Goal: Task Accomplishment & Management: Manage account settings

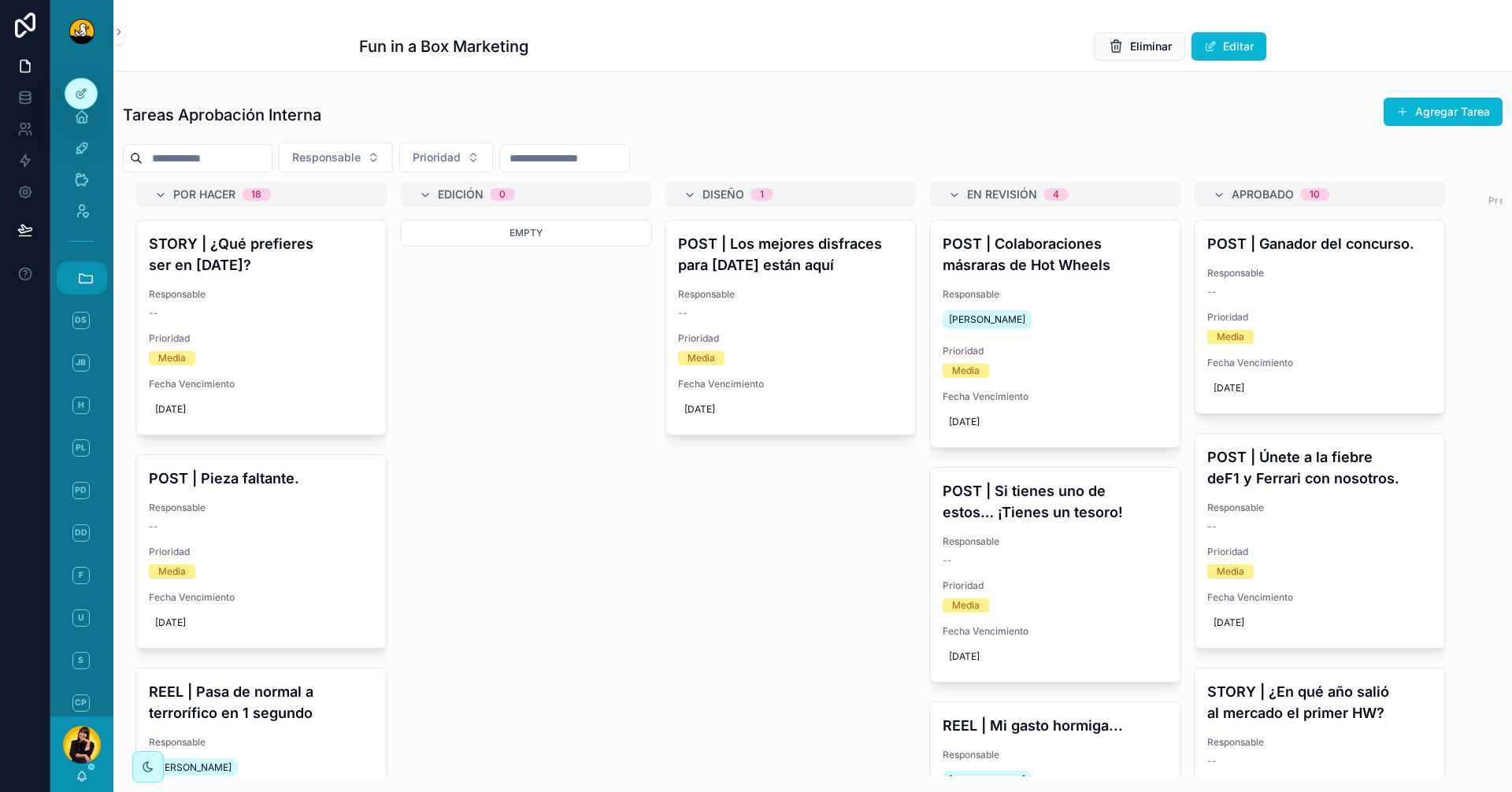
scroll to position [407, 0]
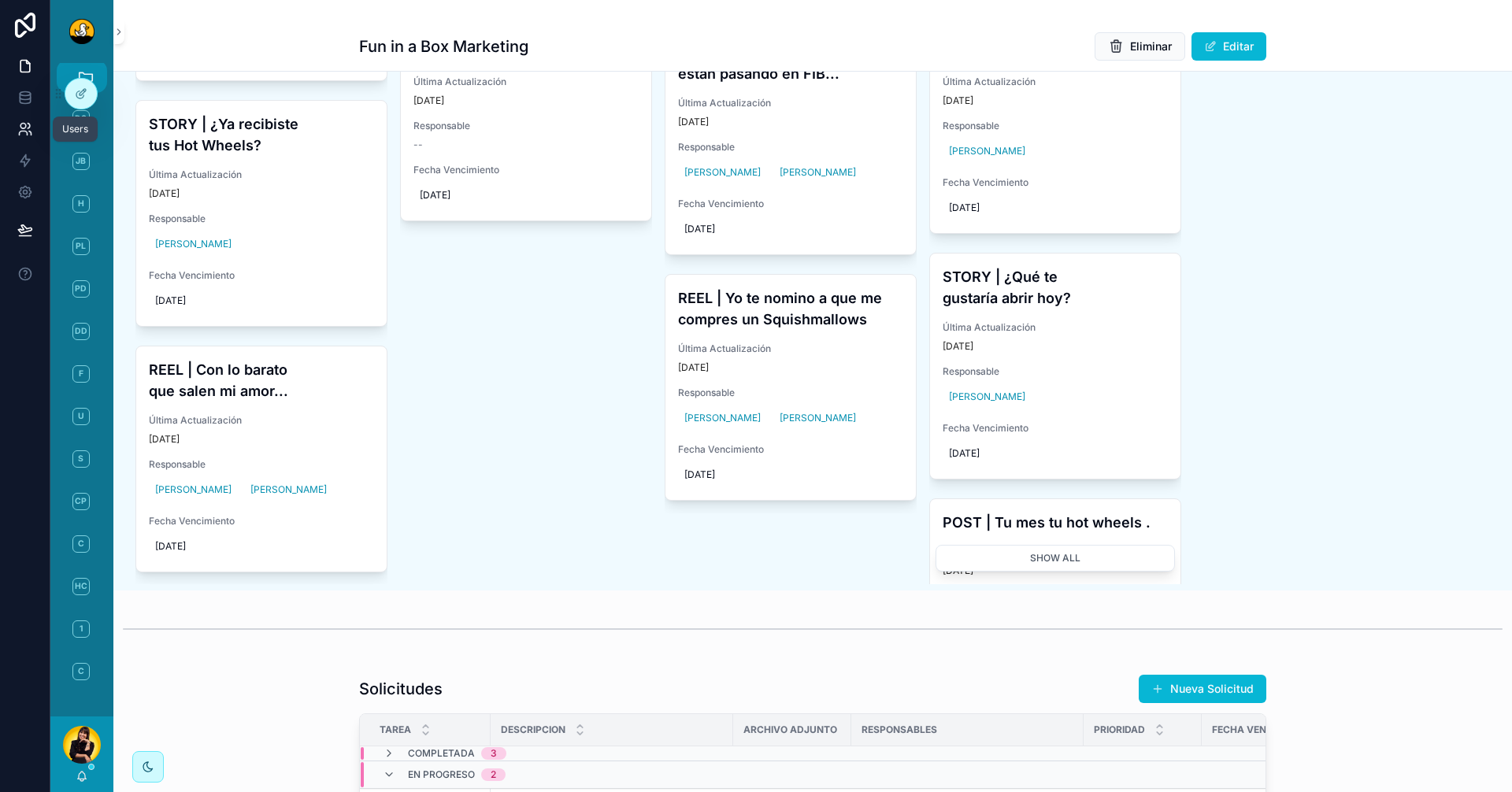
click at [11, 123] on link at bounding box center [25, 130] width 49 height 32
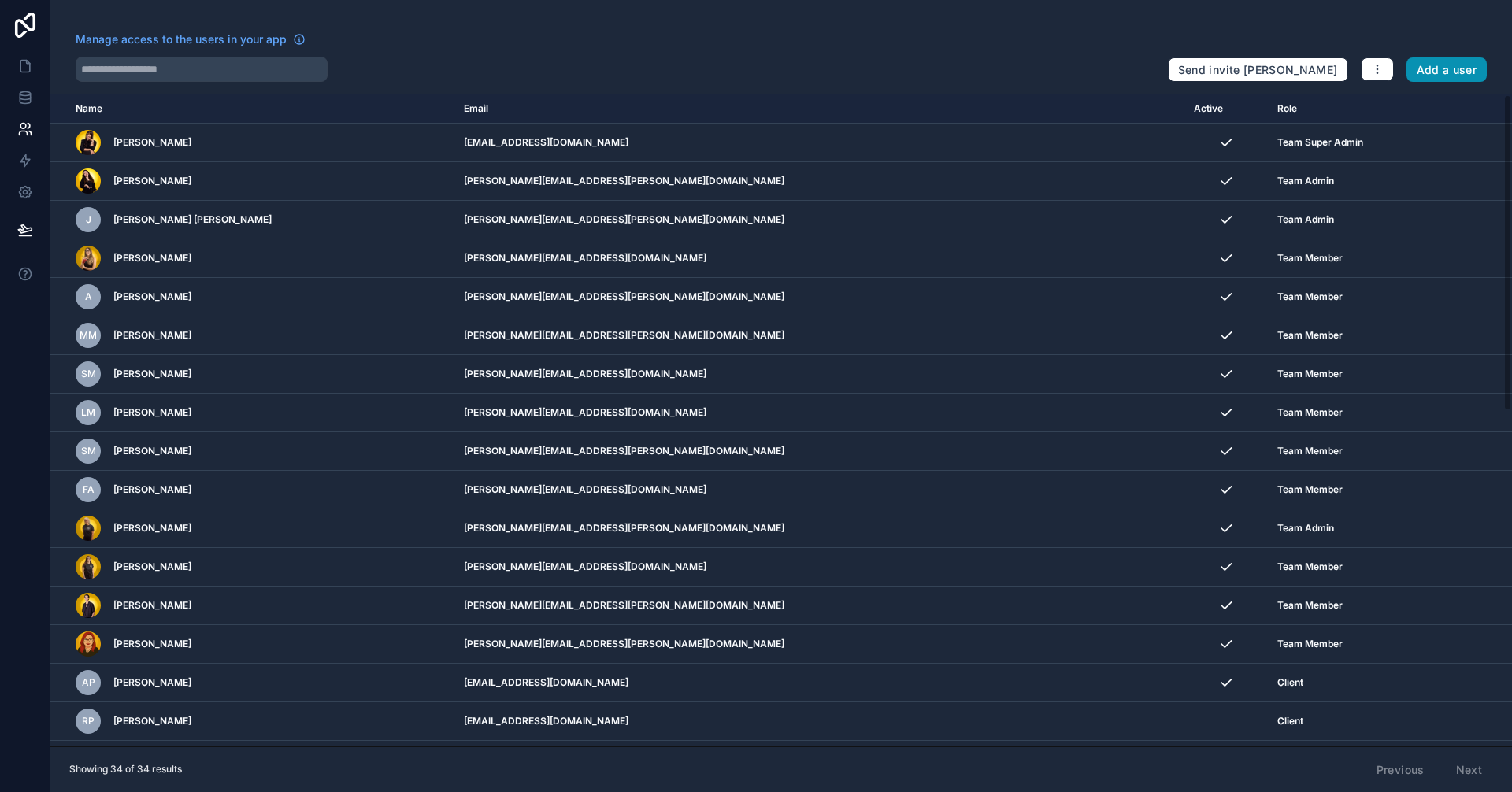
click at [1448, 67] on button "Add a user" at bounding box center [1447, 70] width 81 height 26
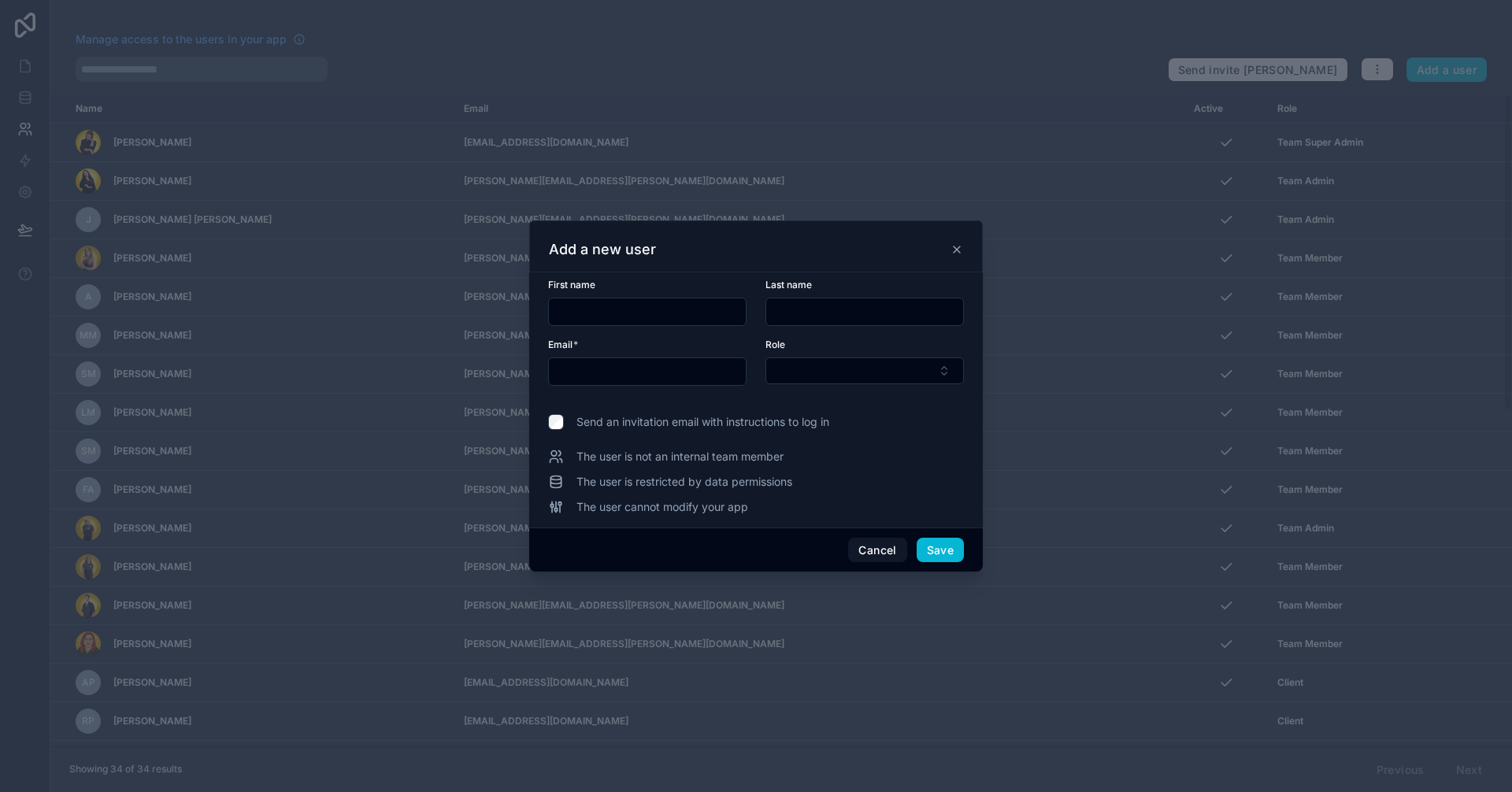
click at [651, 304] on input "text" at bounding box center [647, 311] width 197 height 22
type input "**********"
type input "*****"
click at [638, 377] on input "text" at bounding box center [647, 371] width 197 height 22
click at [635, 370] on input "text" at bounding box center [647, 371] width 197 height 22
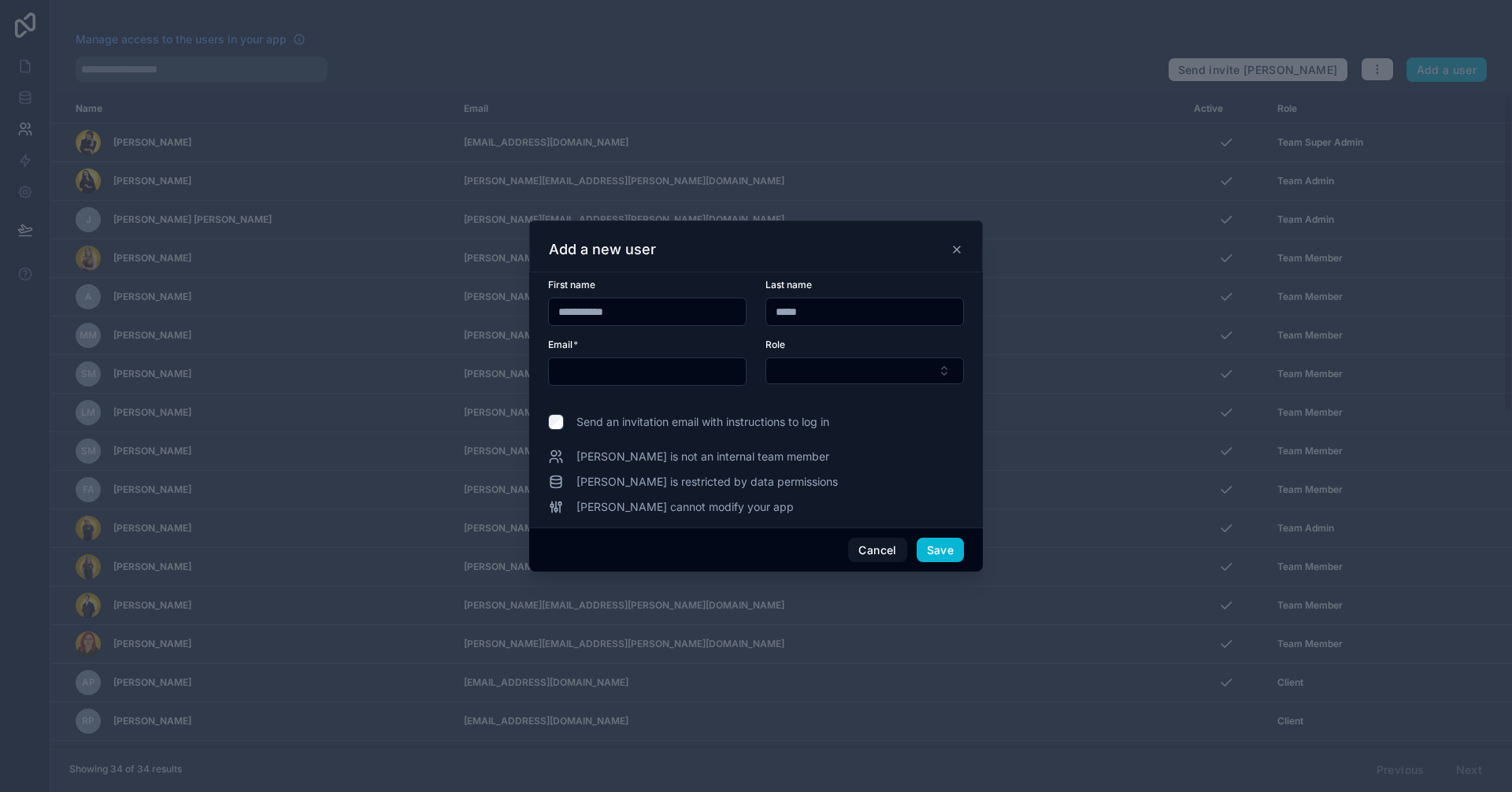
paste input "**********"
type input "**********"
click at [857, 378] on button "Select Button" at bounding box center [865, 370] width 198 height 26
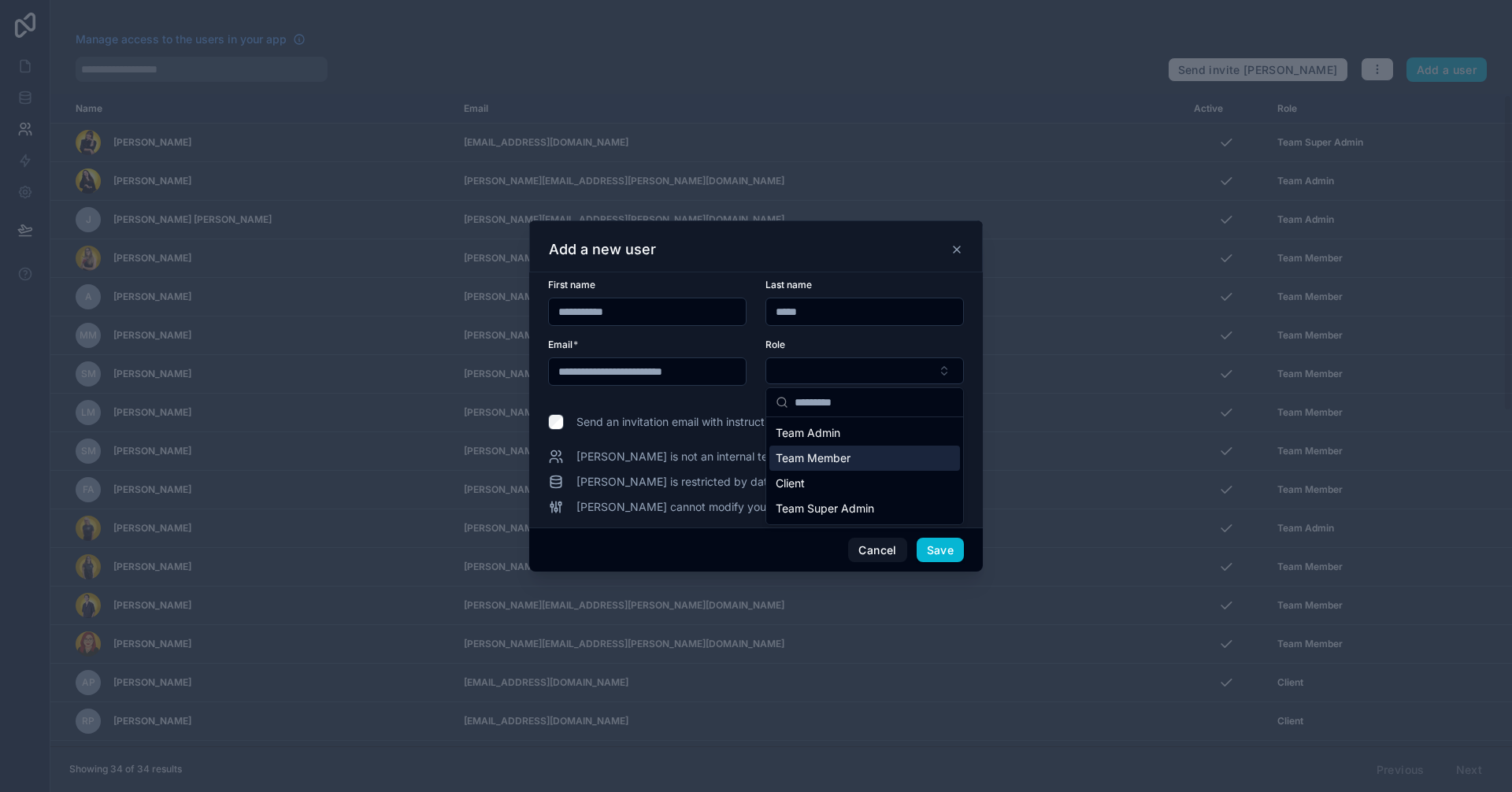
click at [880, 452] on div "Team Member" at bounding box center [865, 458] width 191 height 26
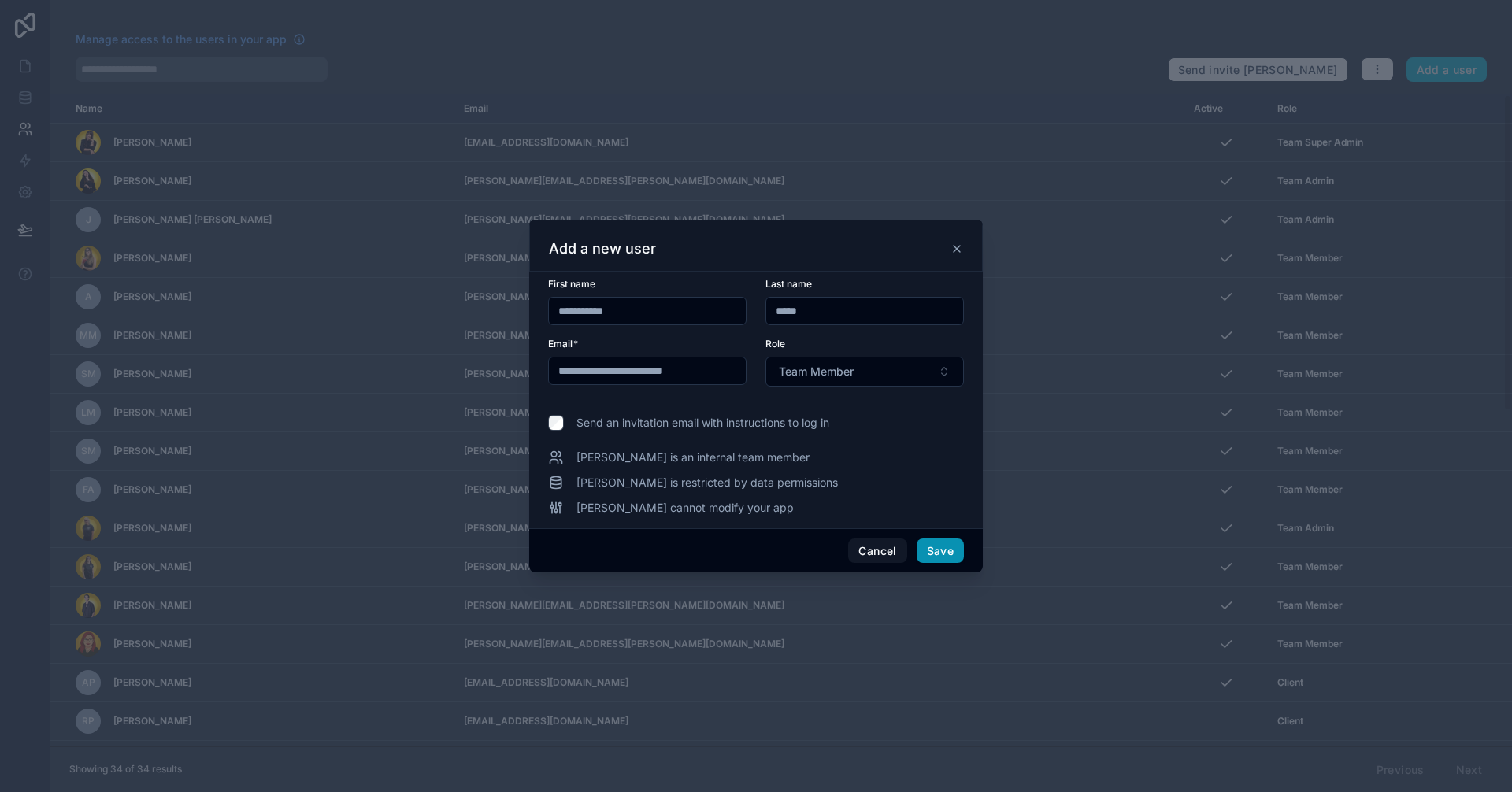
click at [936, 554] on button "Save" at bounding box center [940, 550] width 48 height 26
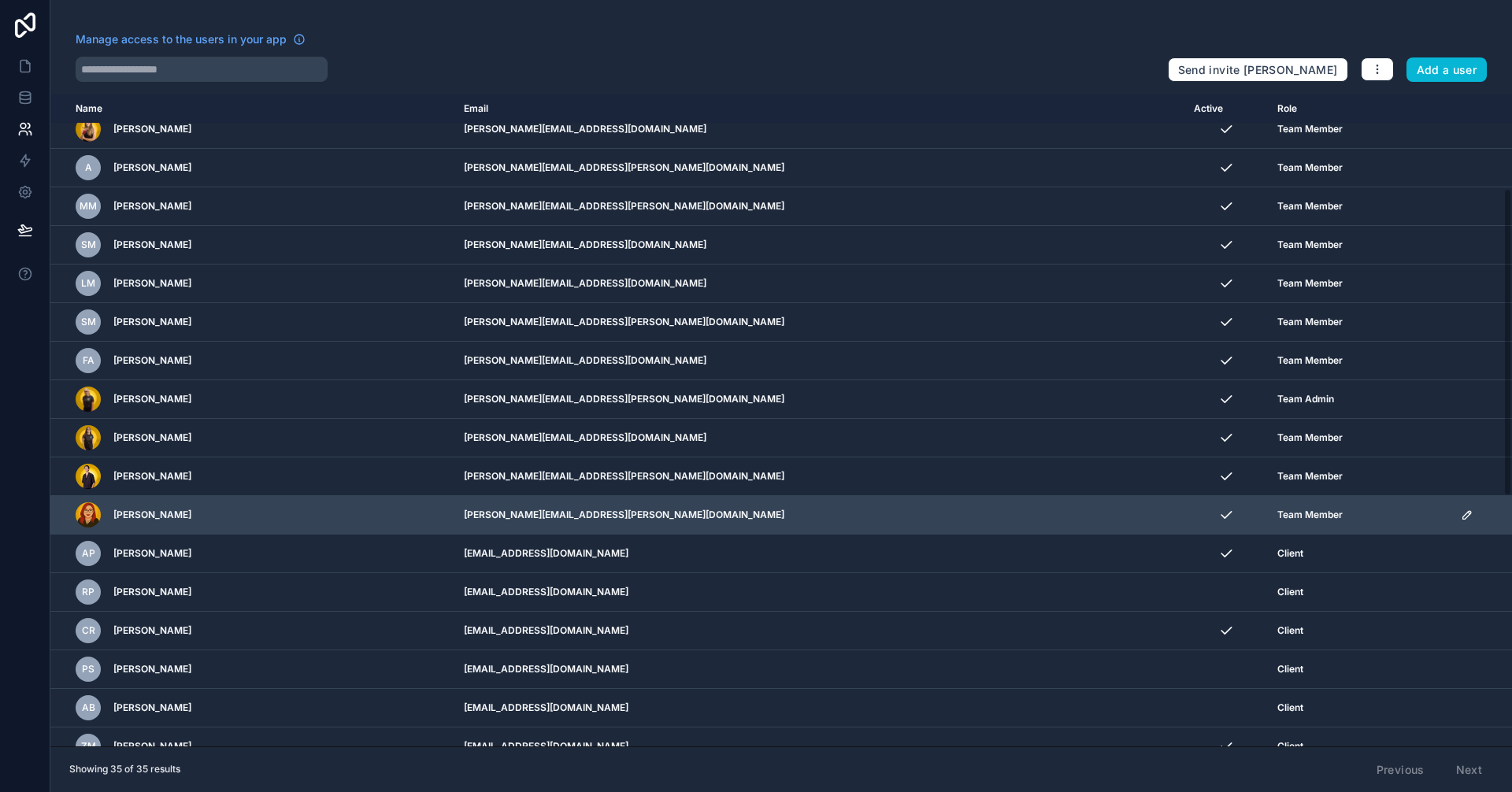
scroll to position [236, 0]
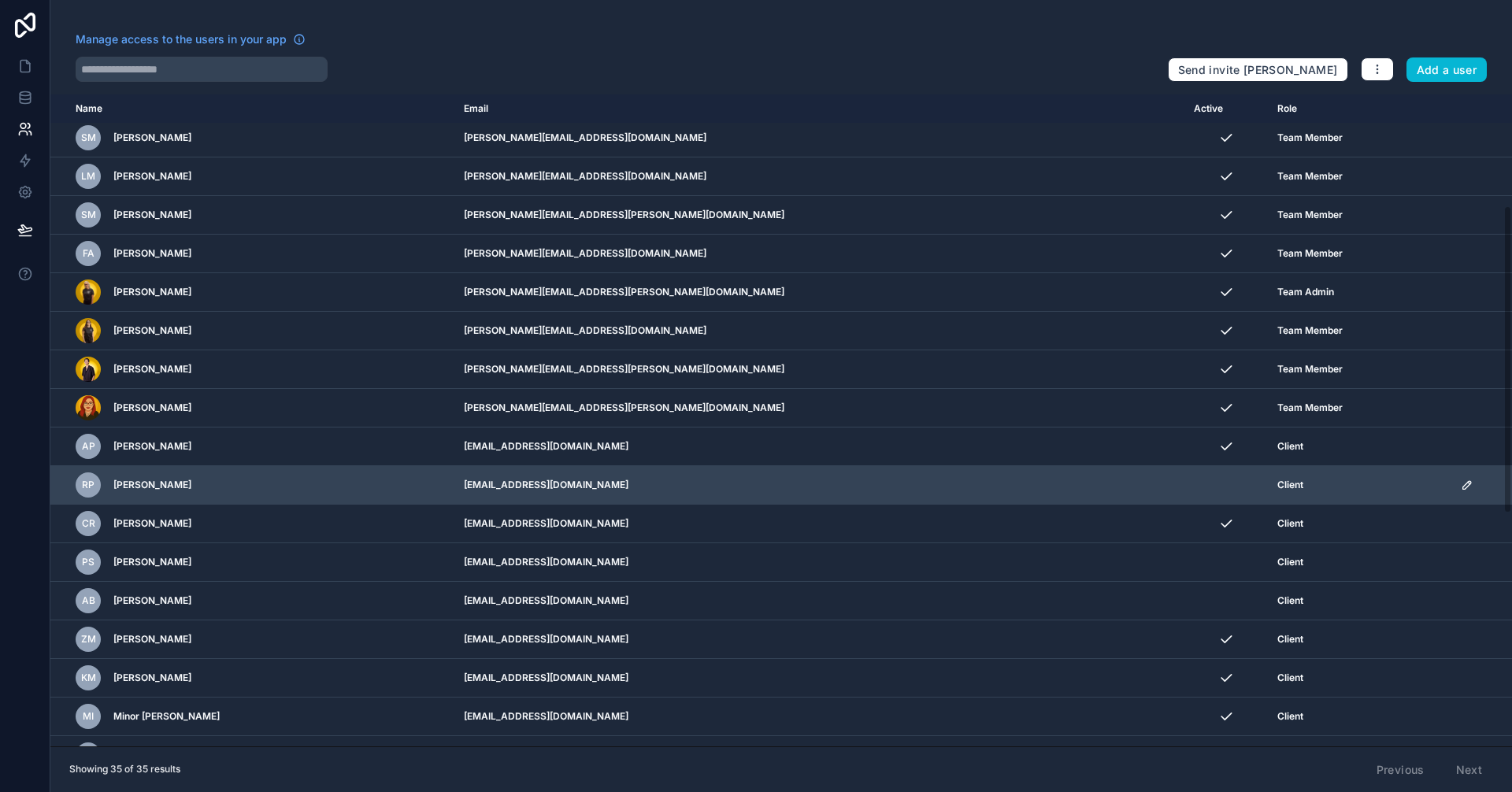
click at [1451, 492] on td "scrollable content" at bounding box center [1481, 485] width 61 height 39
click at [1461, 484] on icon "scrollable content" at bounding box center [1467, 485] width 12 height 12
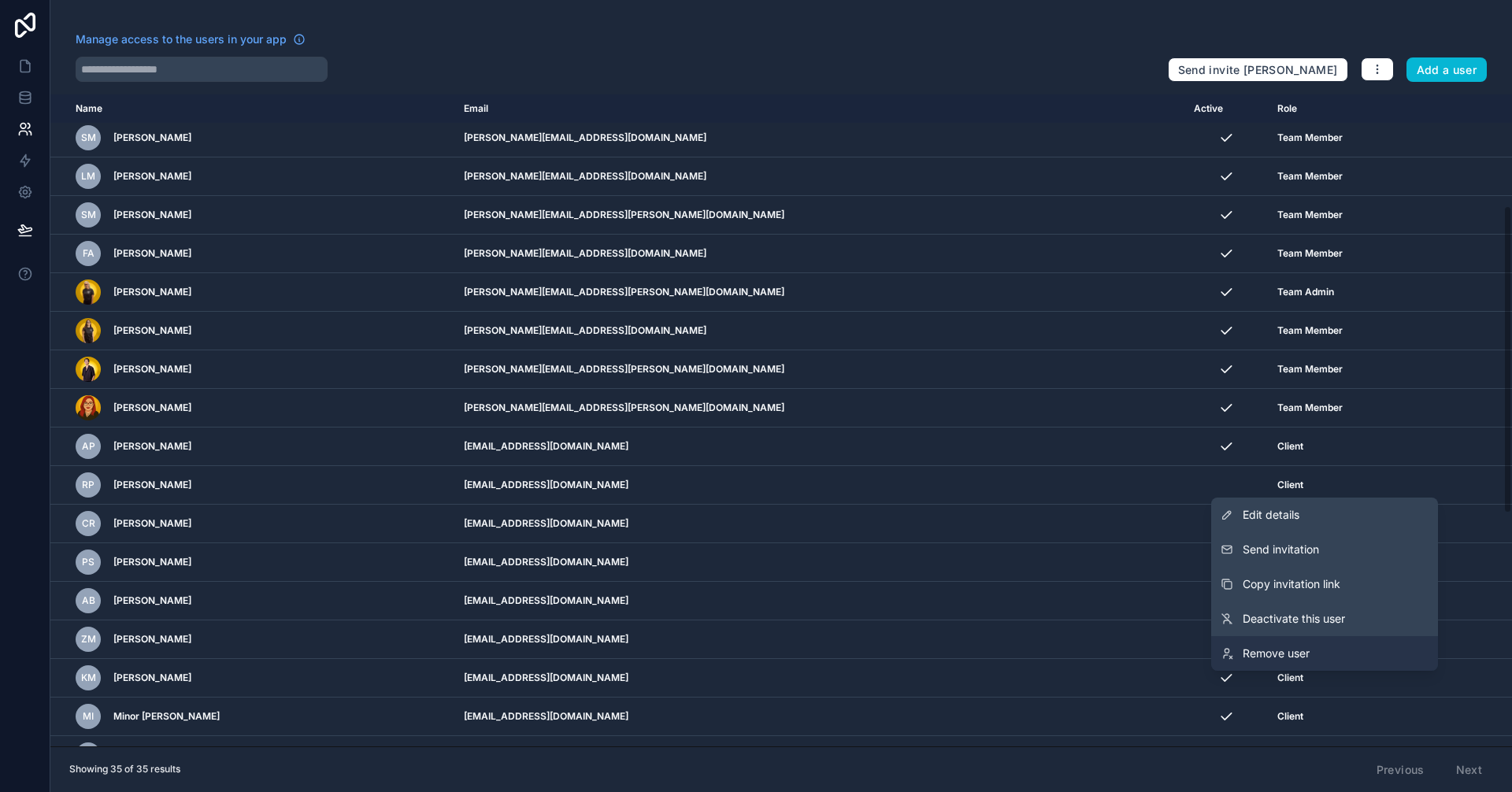
click at [1360, 657] on link "Remove user" at bounding box center [1324, 653] width 227 height 34
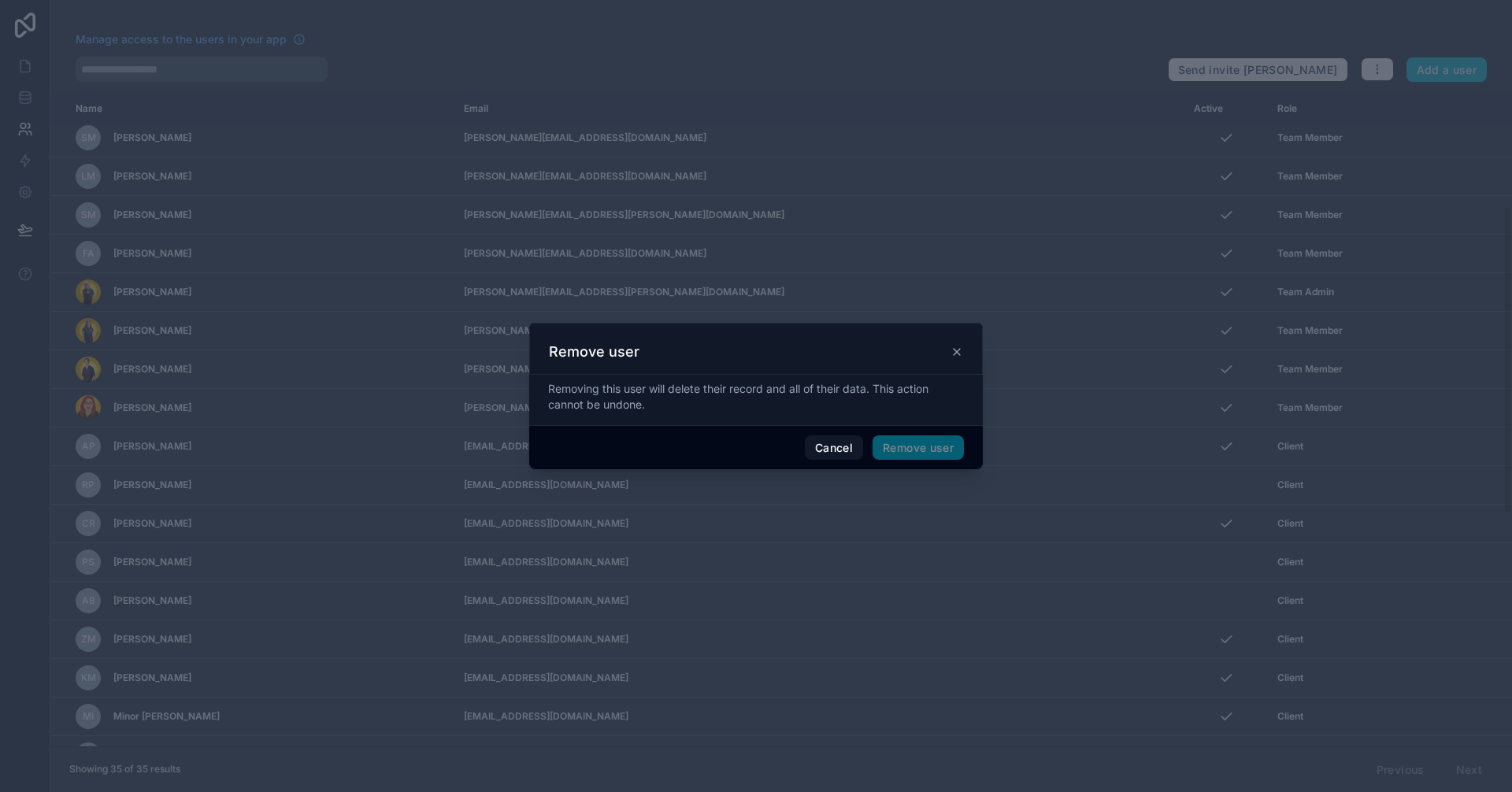
click at [908, 453] on span "Remove user" at bounding box center [918, 448] width 92 height 26
click at [908, 453] on button "Remove user" at bounding box center [918, 448] width 92 height 26
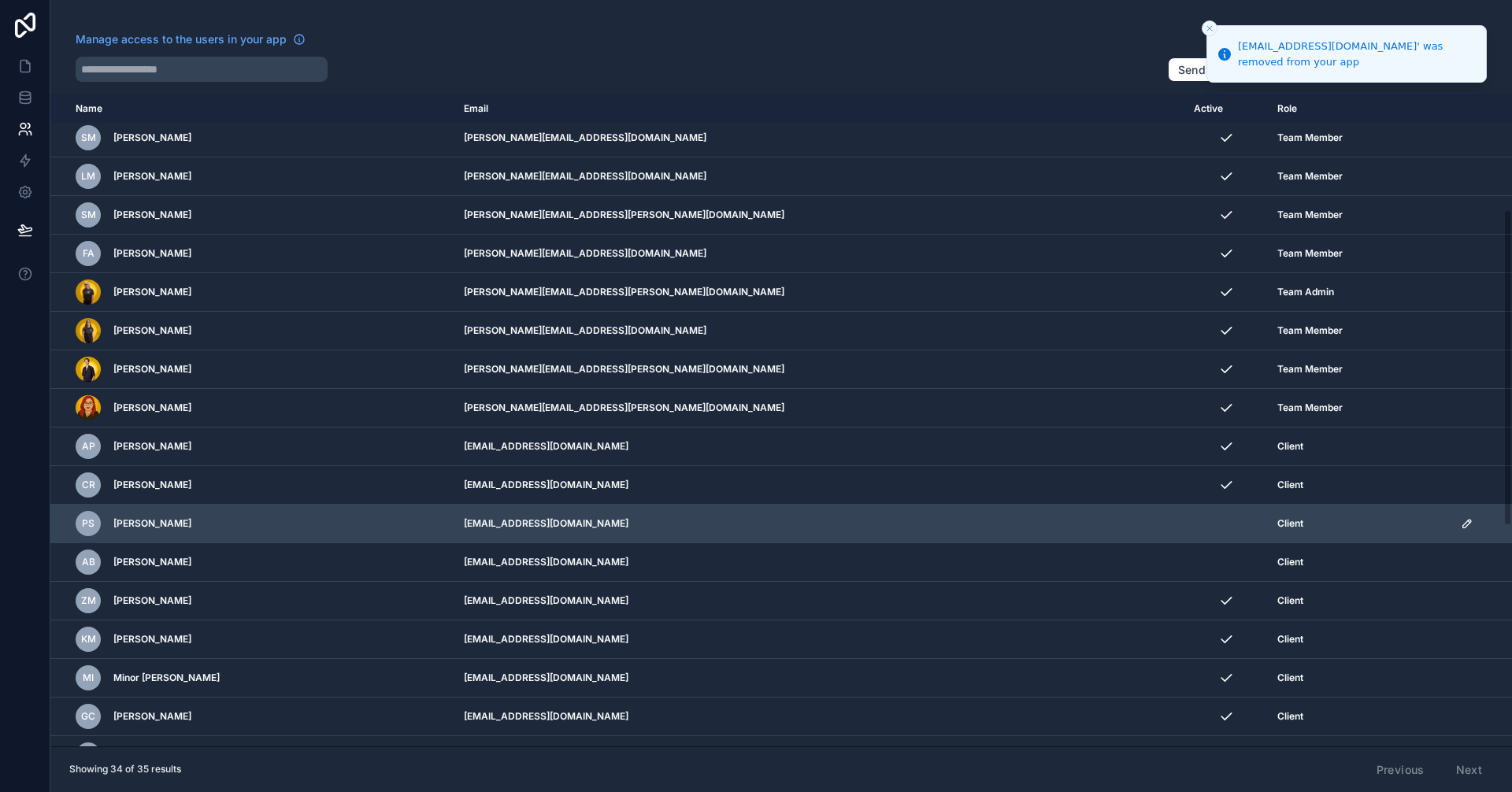
click at [1451, 516] on td "scrollable content" at bounding box center [1481, 524] width 61 height 39
click at [1461, 525] on icon "scrollable content" at bounding box center [1467, 523] width 12 height 12
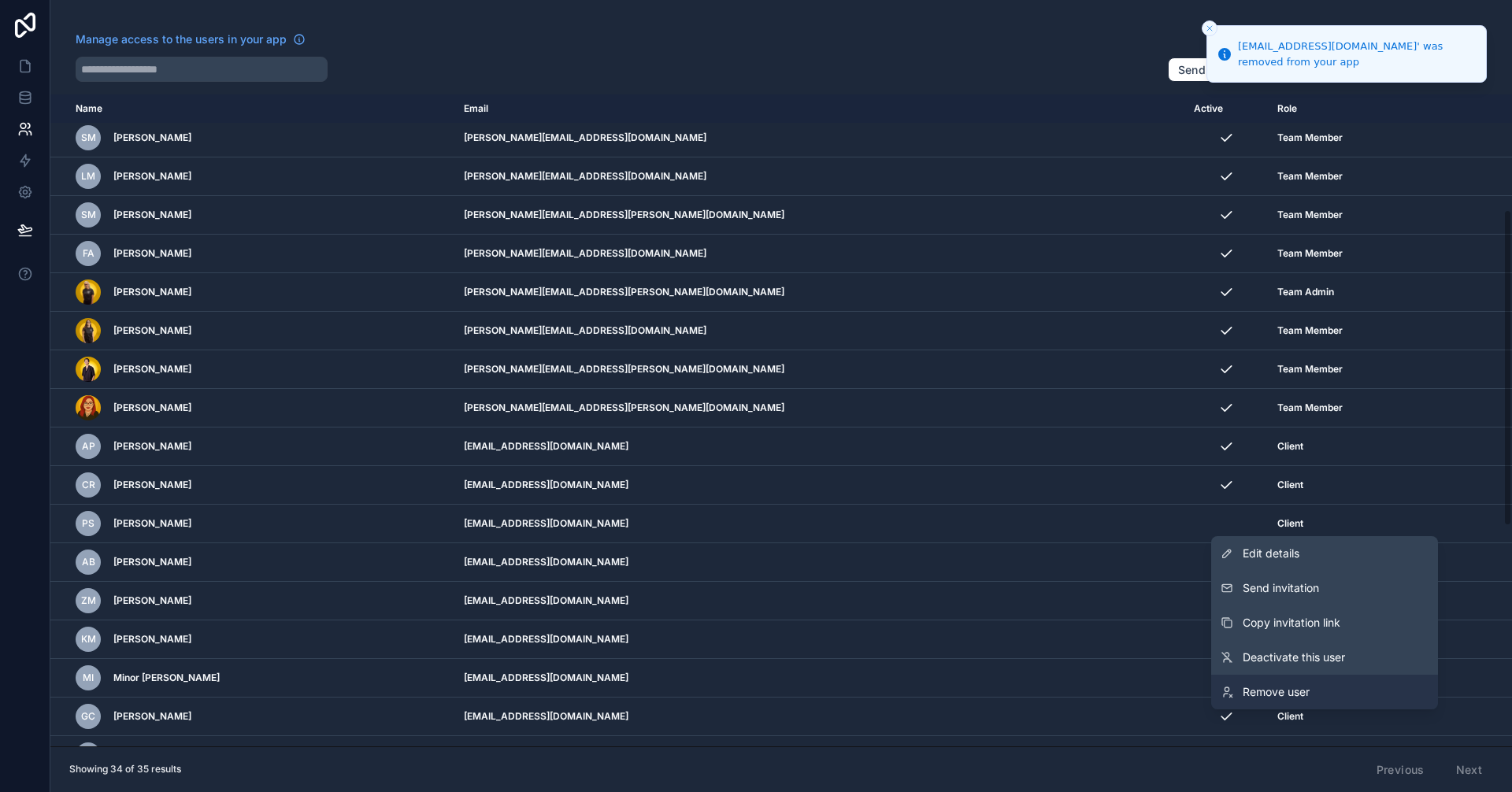
click at [1315, 695] on link "Remove user" at bounding box center [1324, 691] width 227 height 34
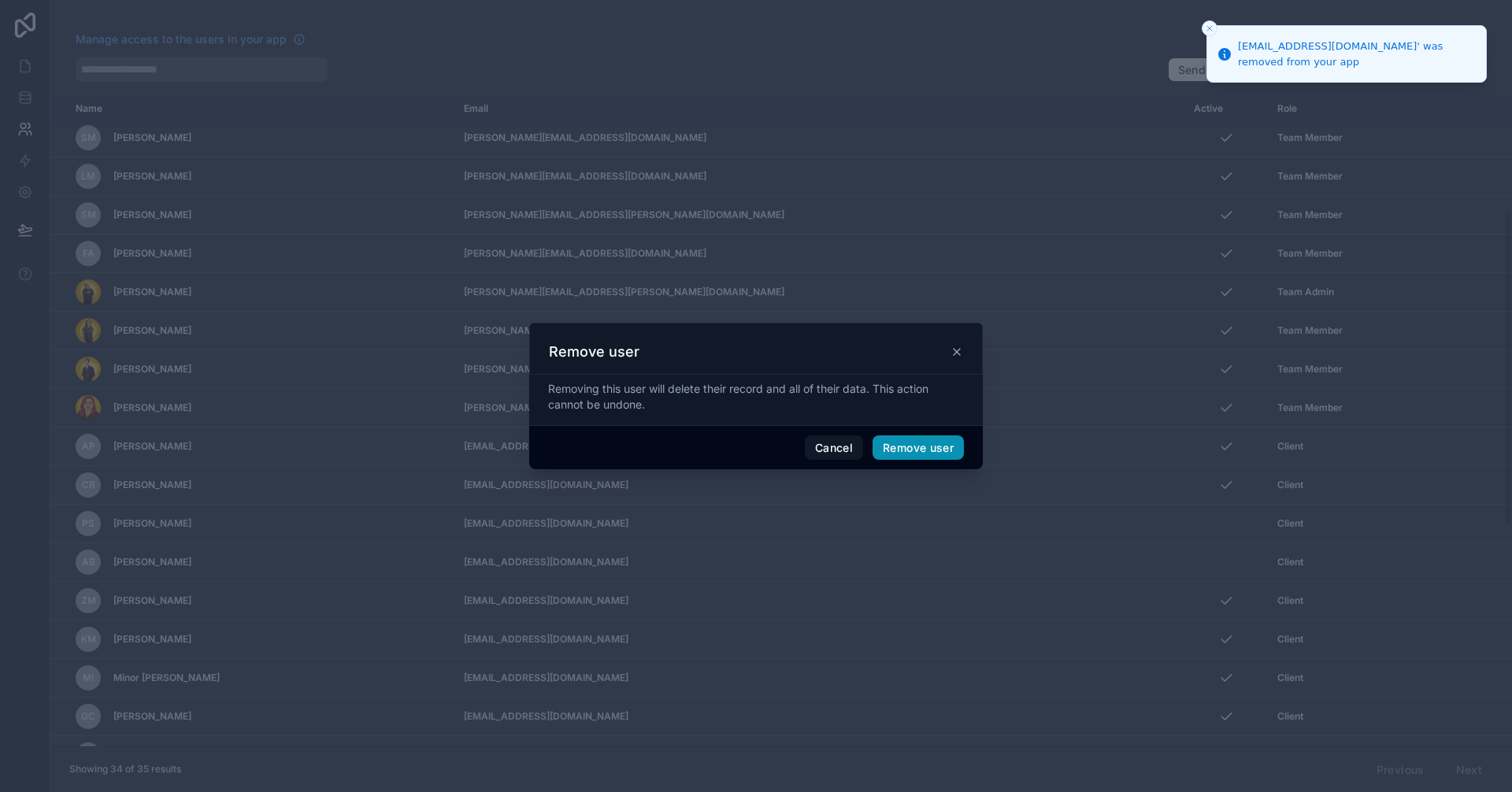
click at [926, 444] on button "Remove user" at bounding box center [918, 448] width 92 height 26
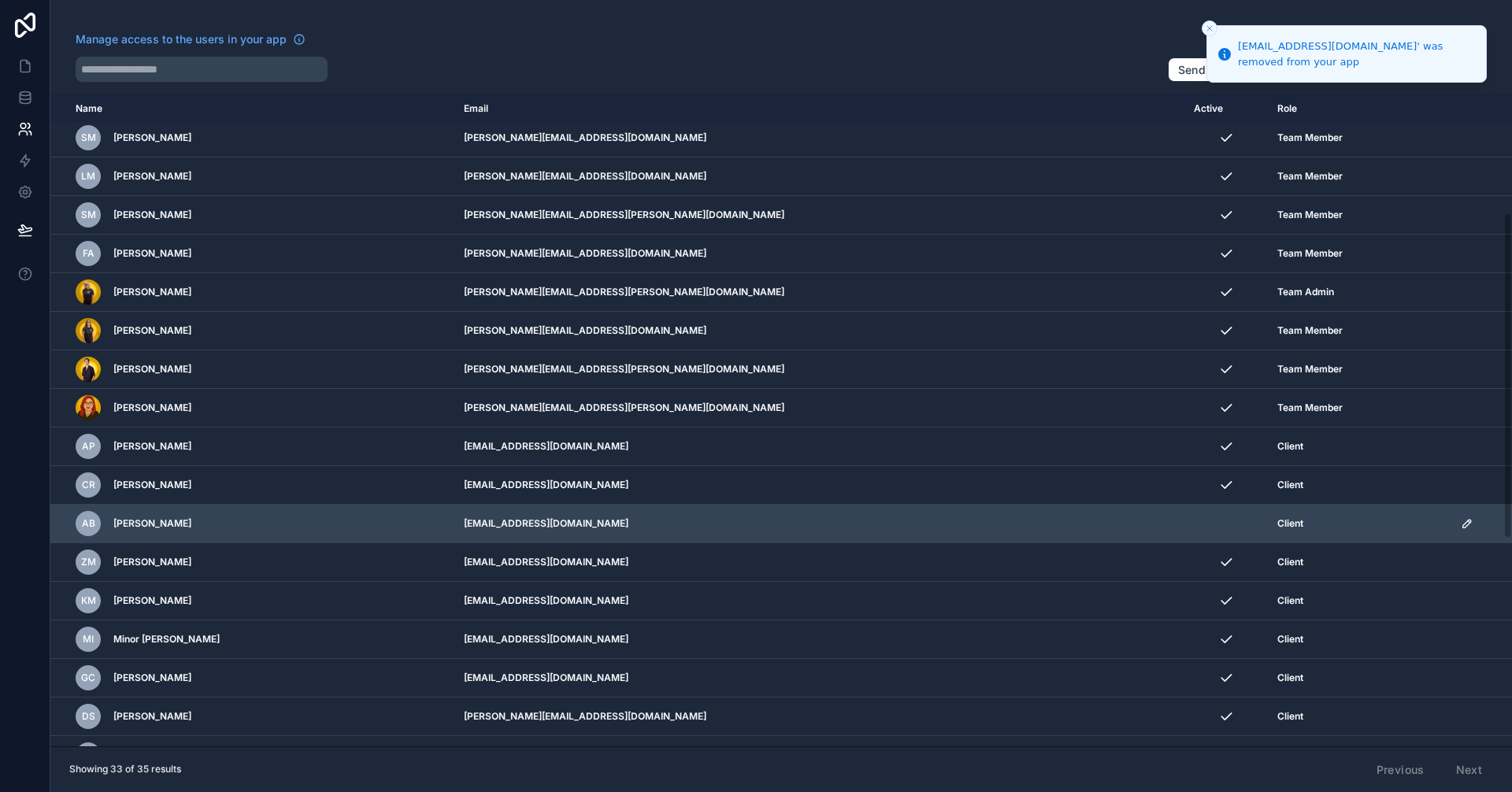
click at [1461, 520] on icon "scrollable content" at bounding box center [1467, 523] width 12 height 12
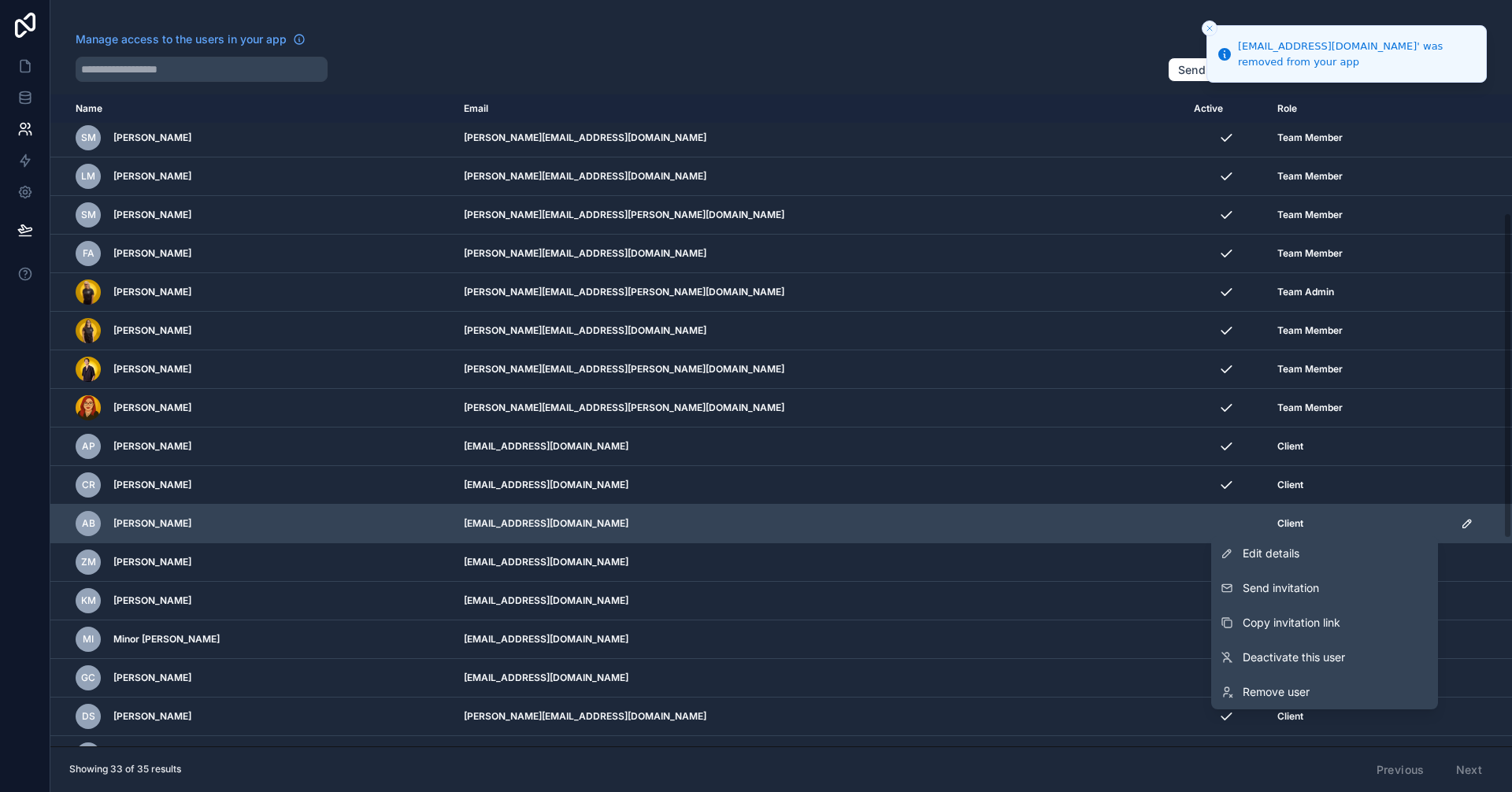
click at [1184, 516] on td "scrollable content" at bounding box center [1225, 524] width 84 height 39
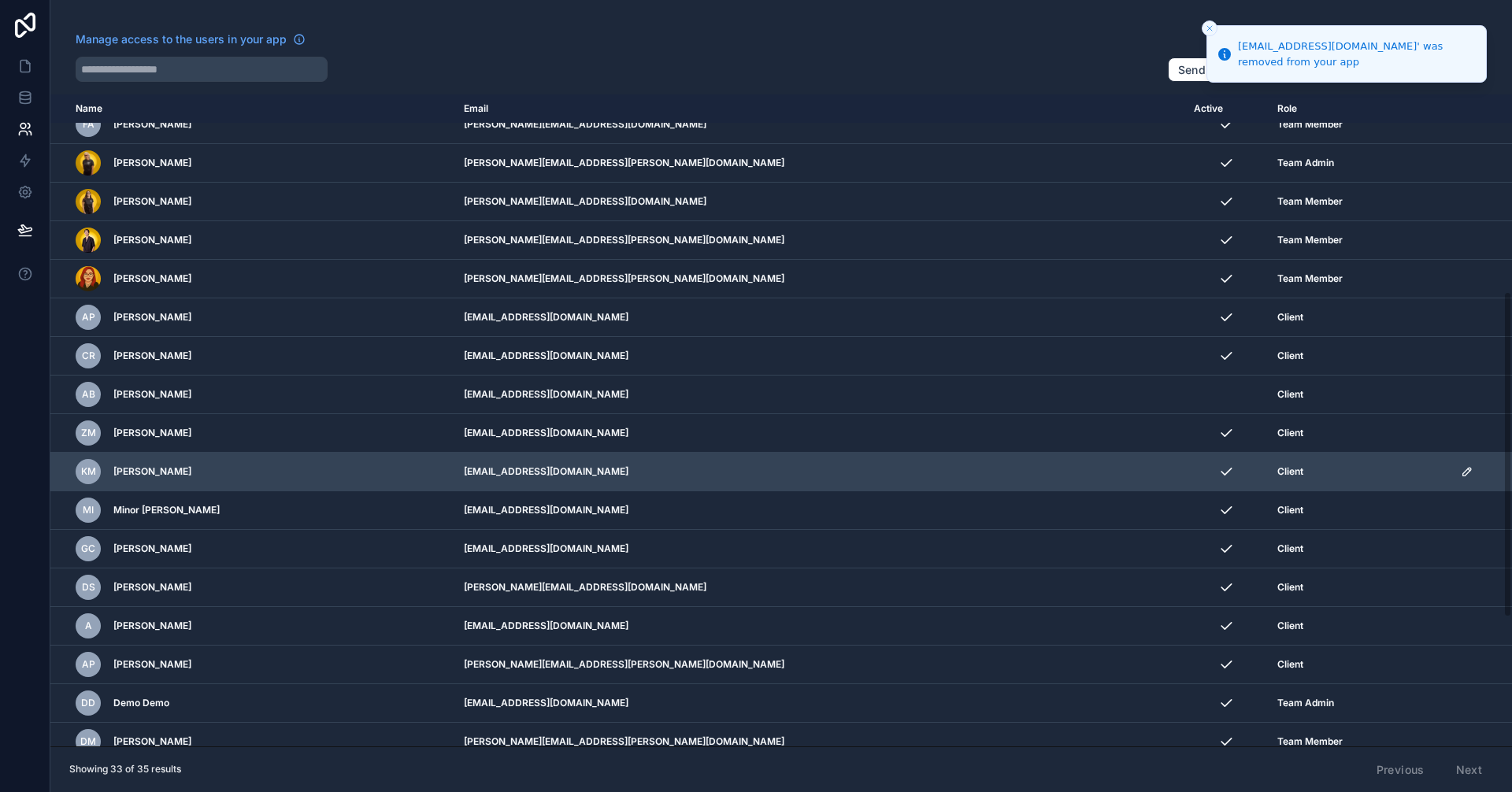
scroll to position [393, 0]
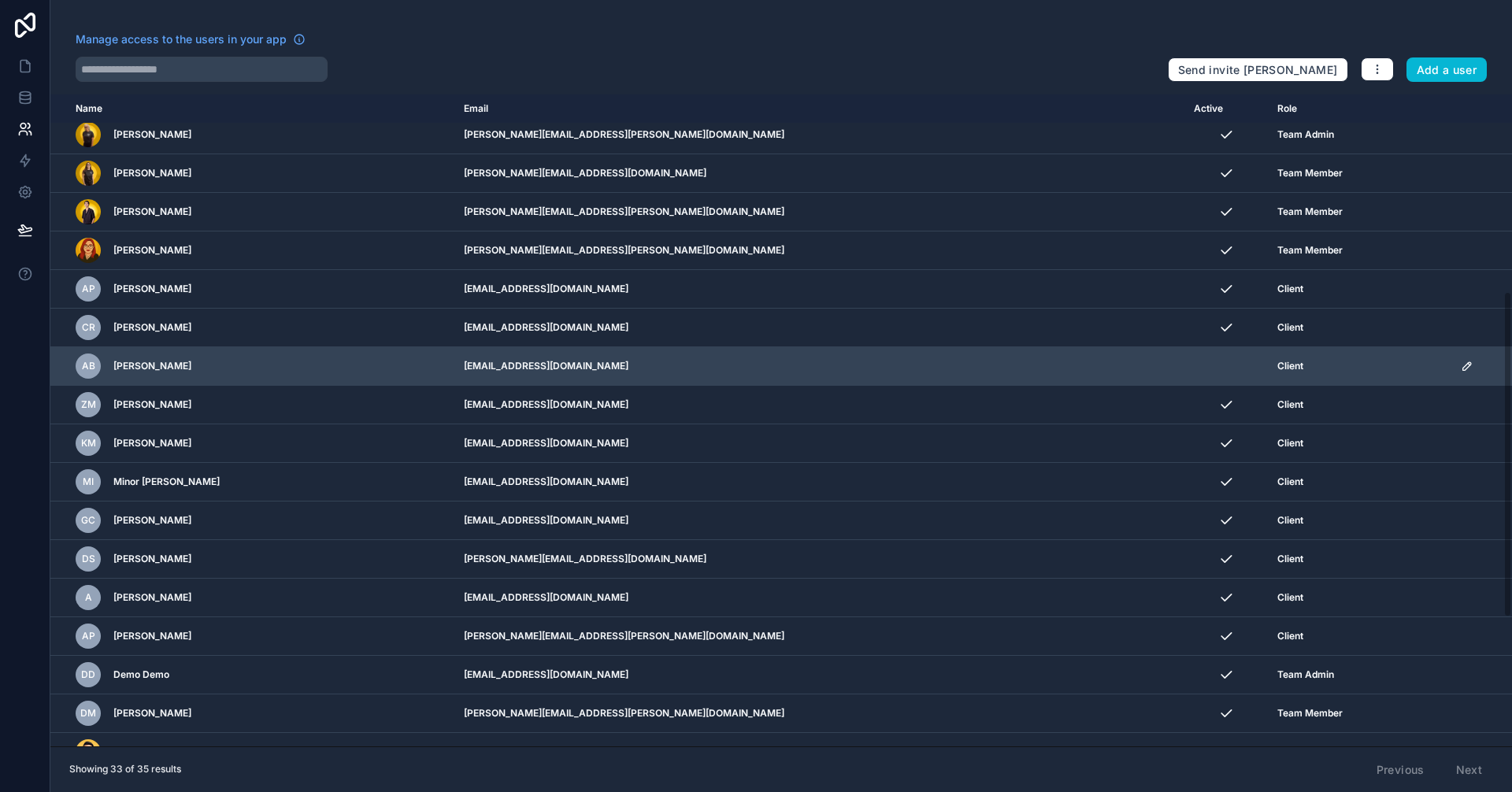
click at [1463, 370] on icon "scrollable content" at bounding box center [1466, 366] width 8 height 8
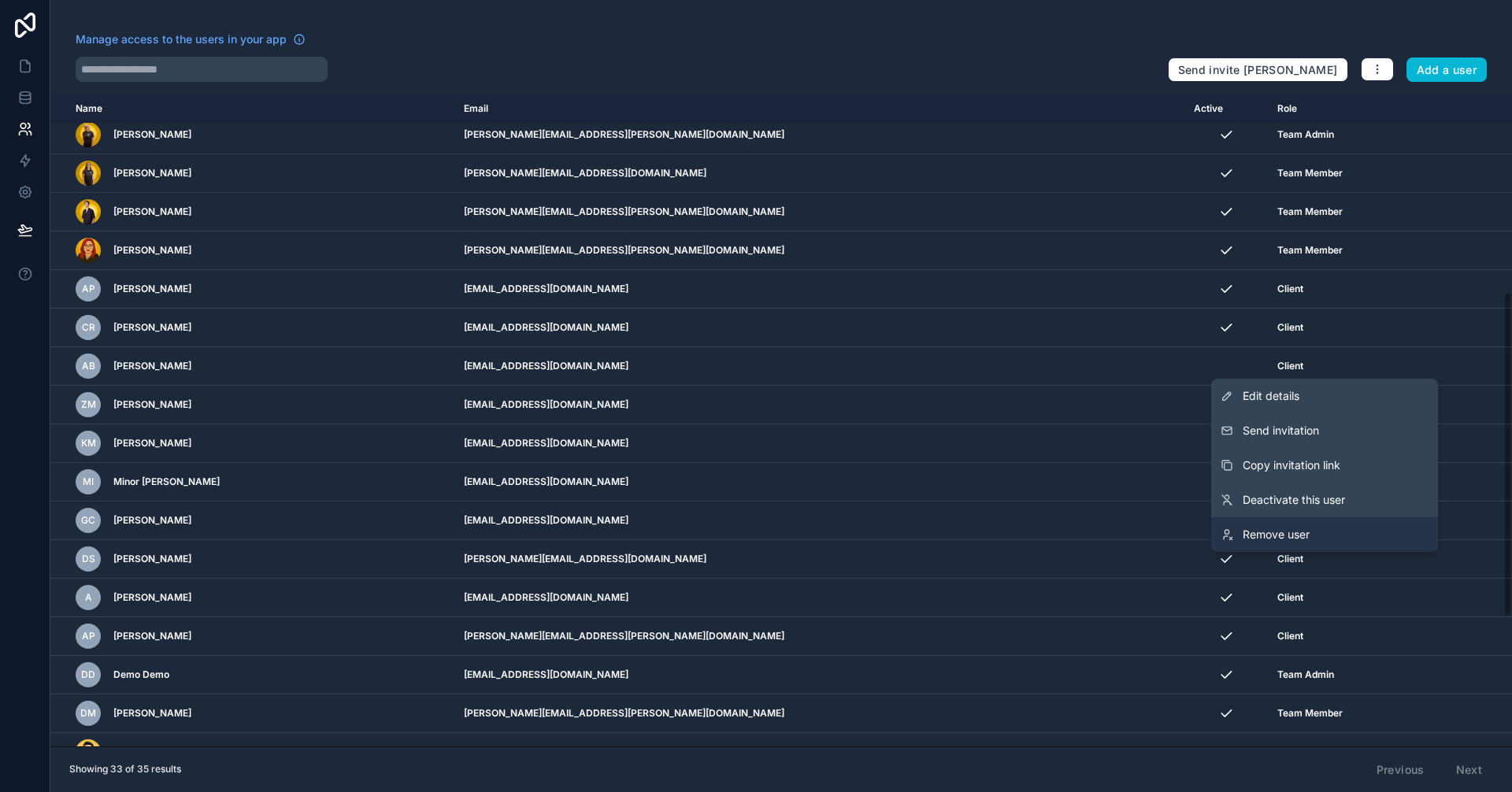
click at [1341, 545] on link "Remove user" at bounding box center [1324, 534] width 227 height 34
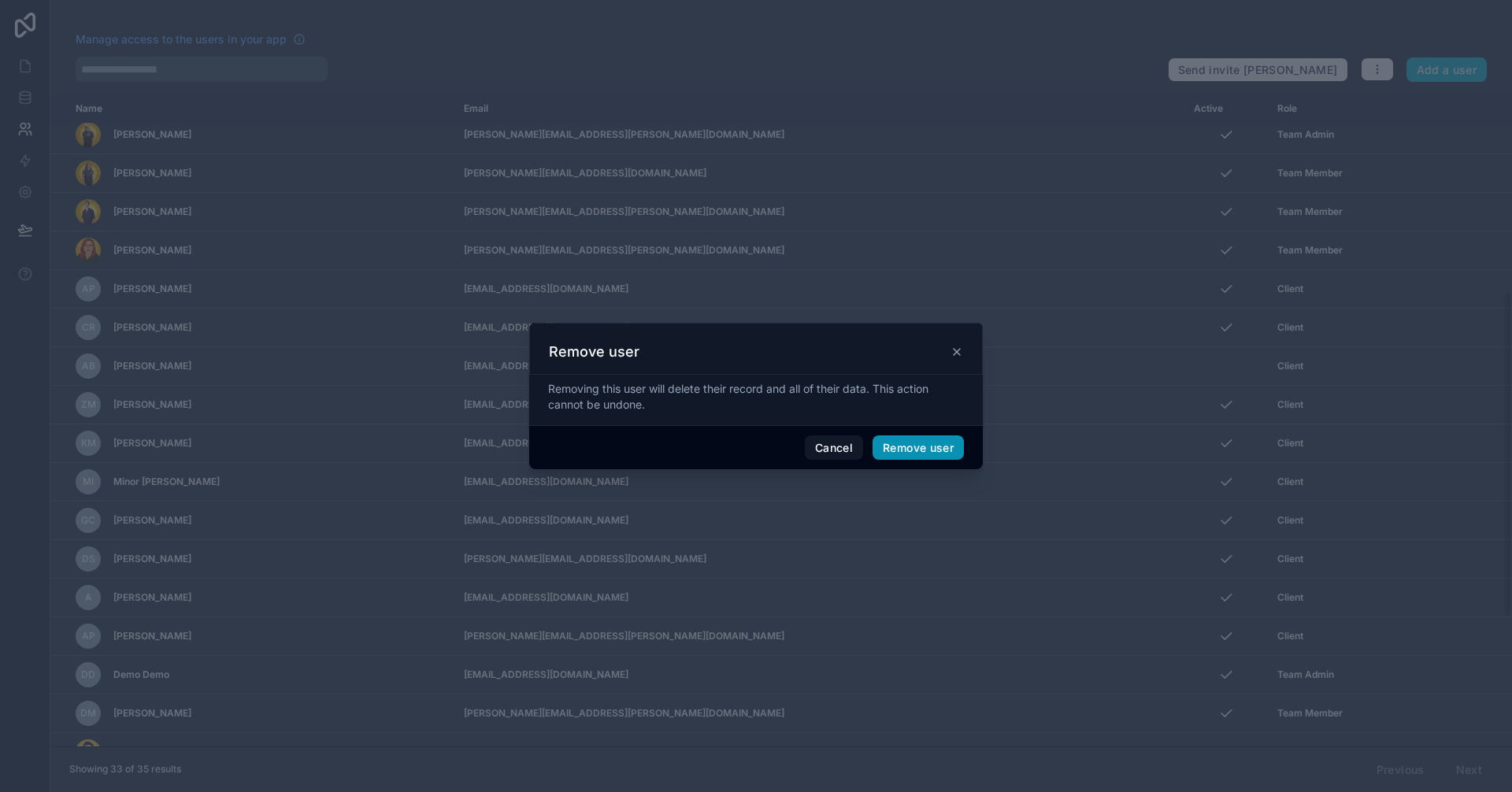
click at [941, 443] on button "Remove user" at bounding box center [918, 448] width 92 height 26
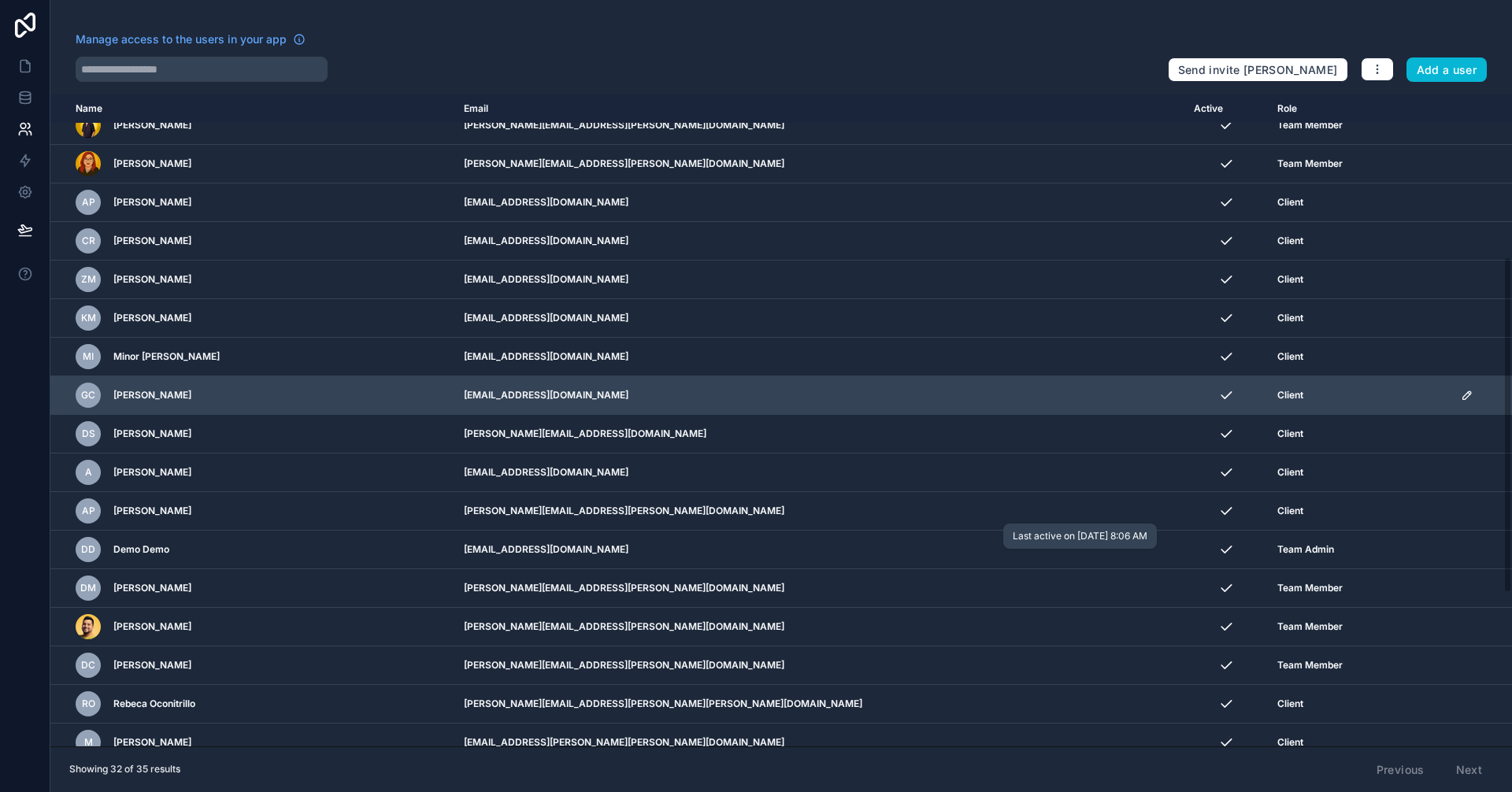
scroll to position [611, 0]
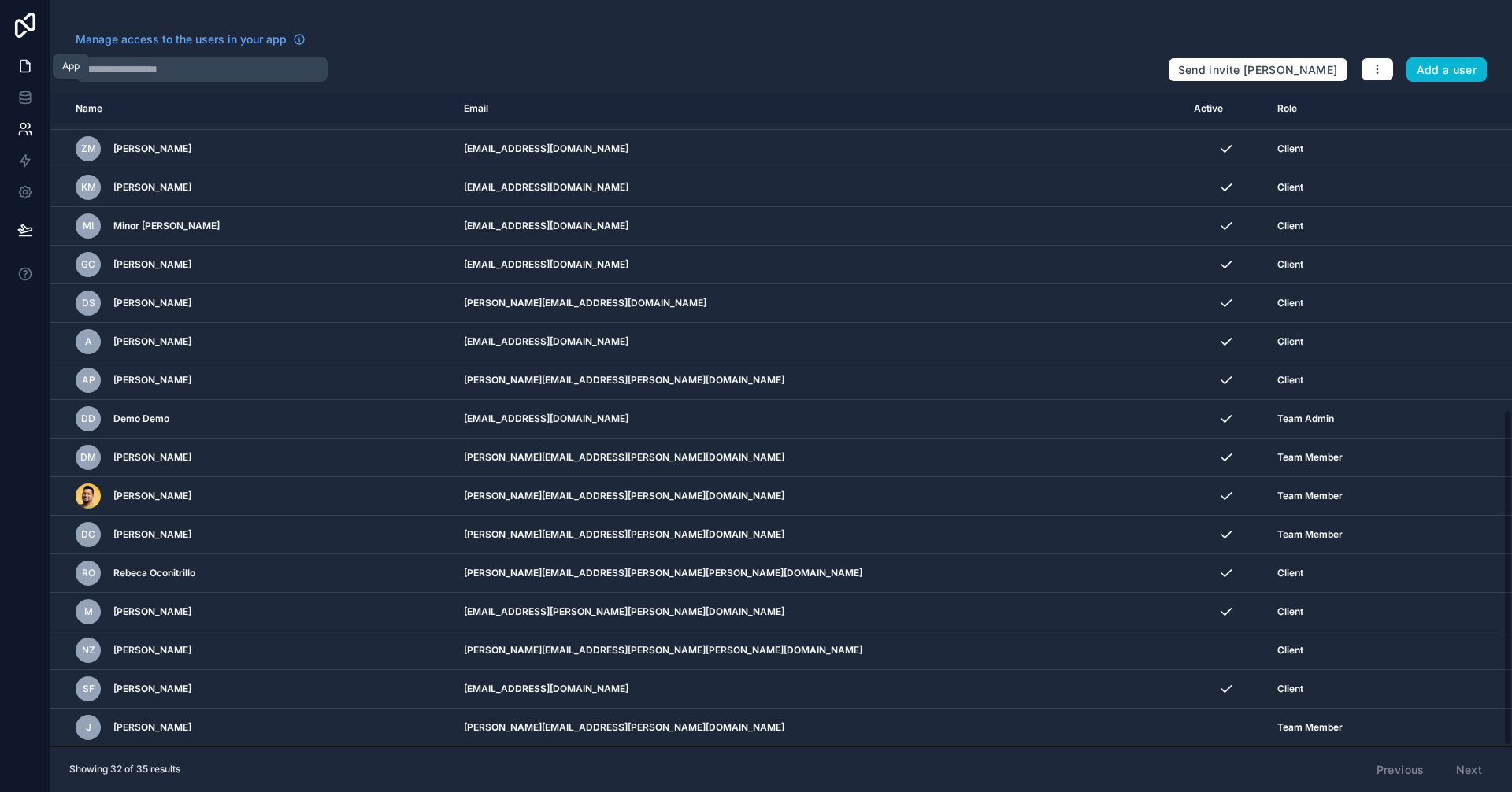
click at [33, 61] on icon at bounding box center [26, 66] width 16 height 16
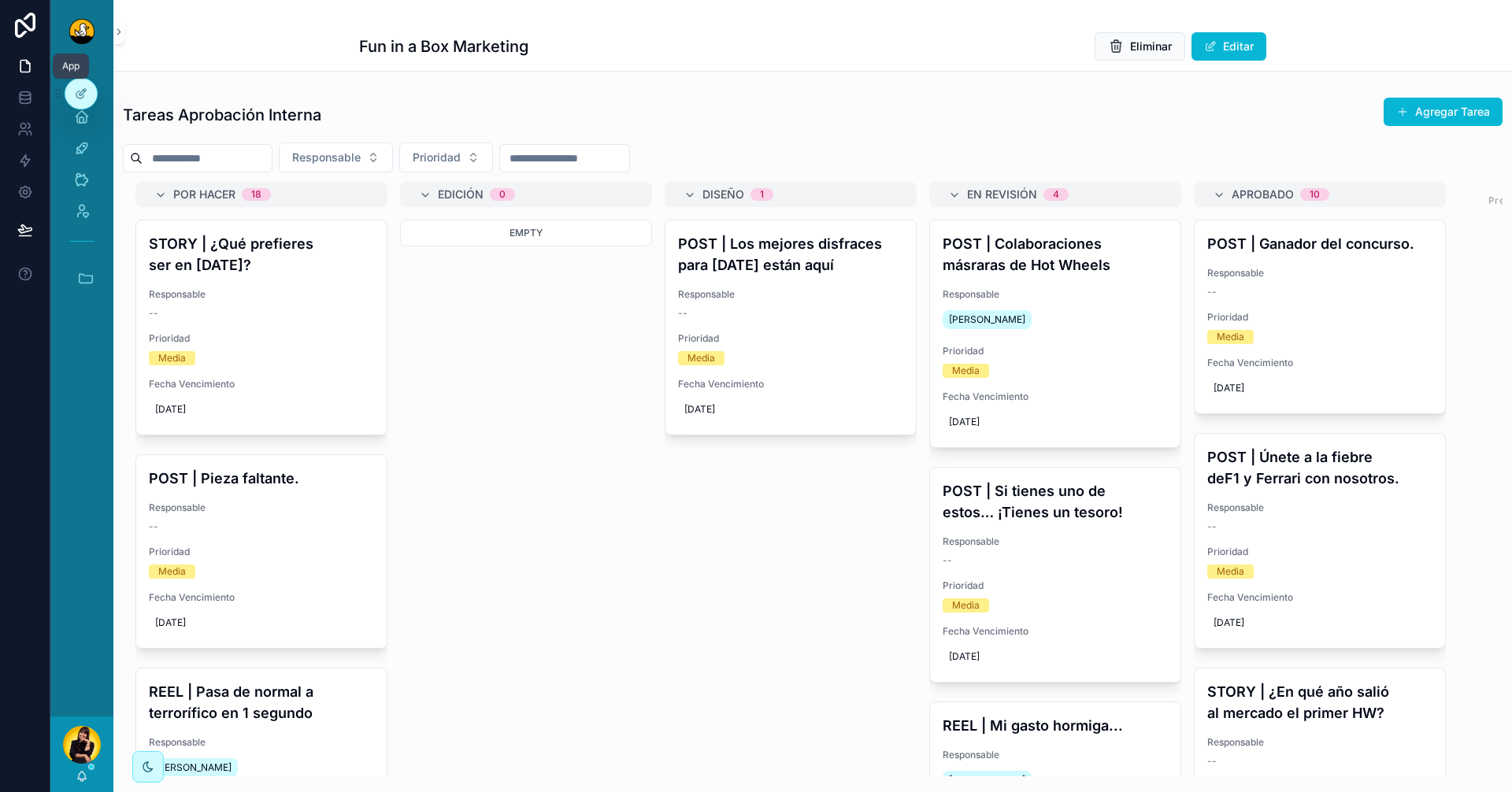
click at [88, 266] on button "Accesos rápidos" at bounding box center [81, 277] width 50 height 33
drag, startPoint x: 109, startPoint y: 503, endPoint x: 109, endPoint y: 557, distance: 54.0
click at [109, 557] on div "Inicio Actividades Clientes Admin Accesos rápidos DS Duck Studios JB JBs Burger…" at bounding box center [81, 389] width 63 height 654
click at [78, 630] on span "1" at bounding box center [81, 629] width 18 height 18
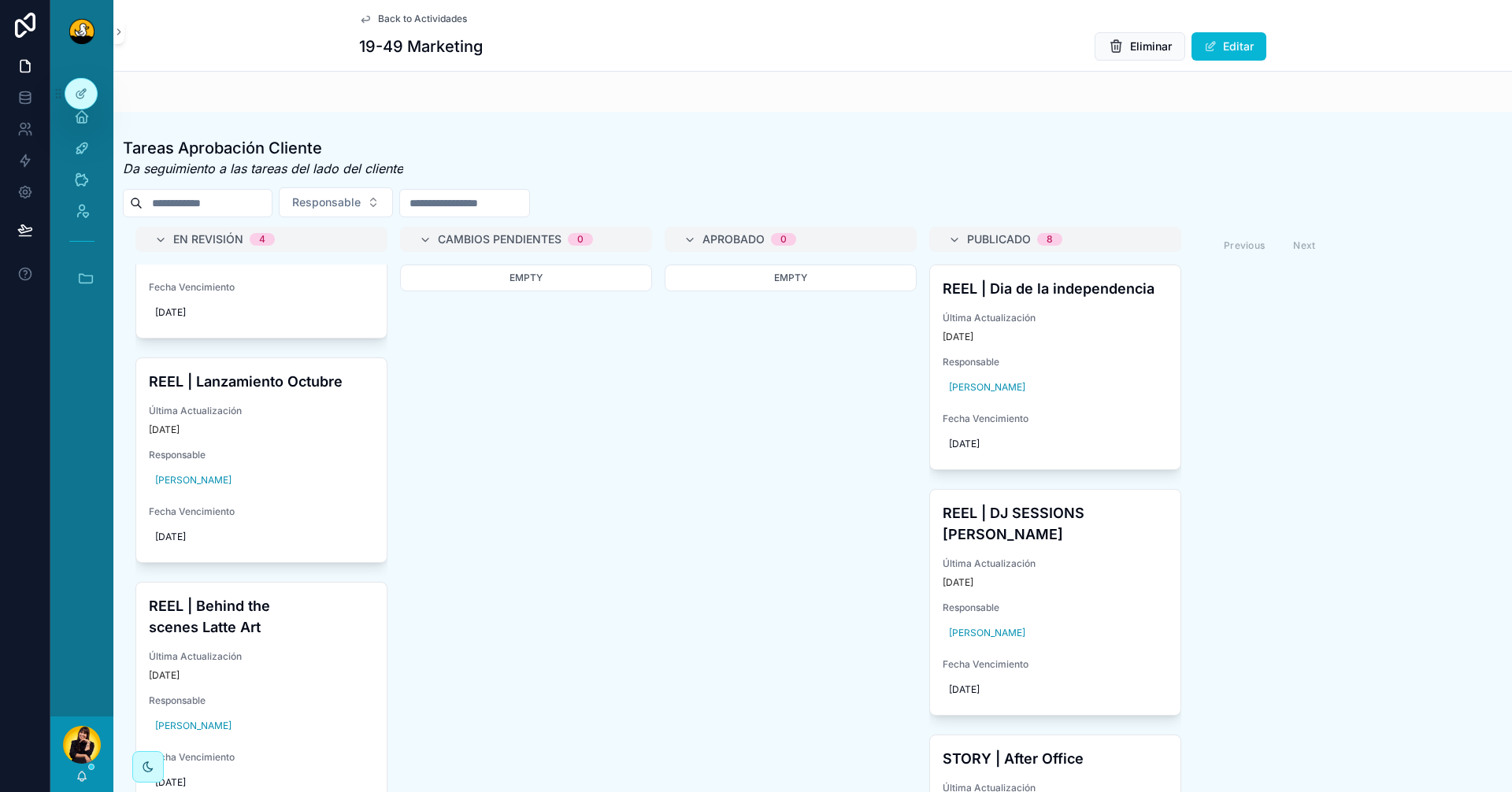
scroll to position [788, 0]
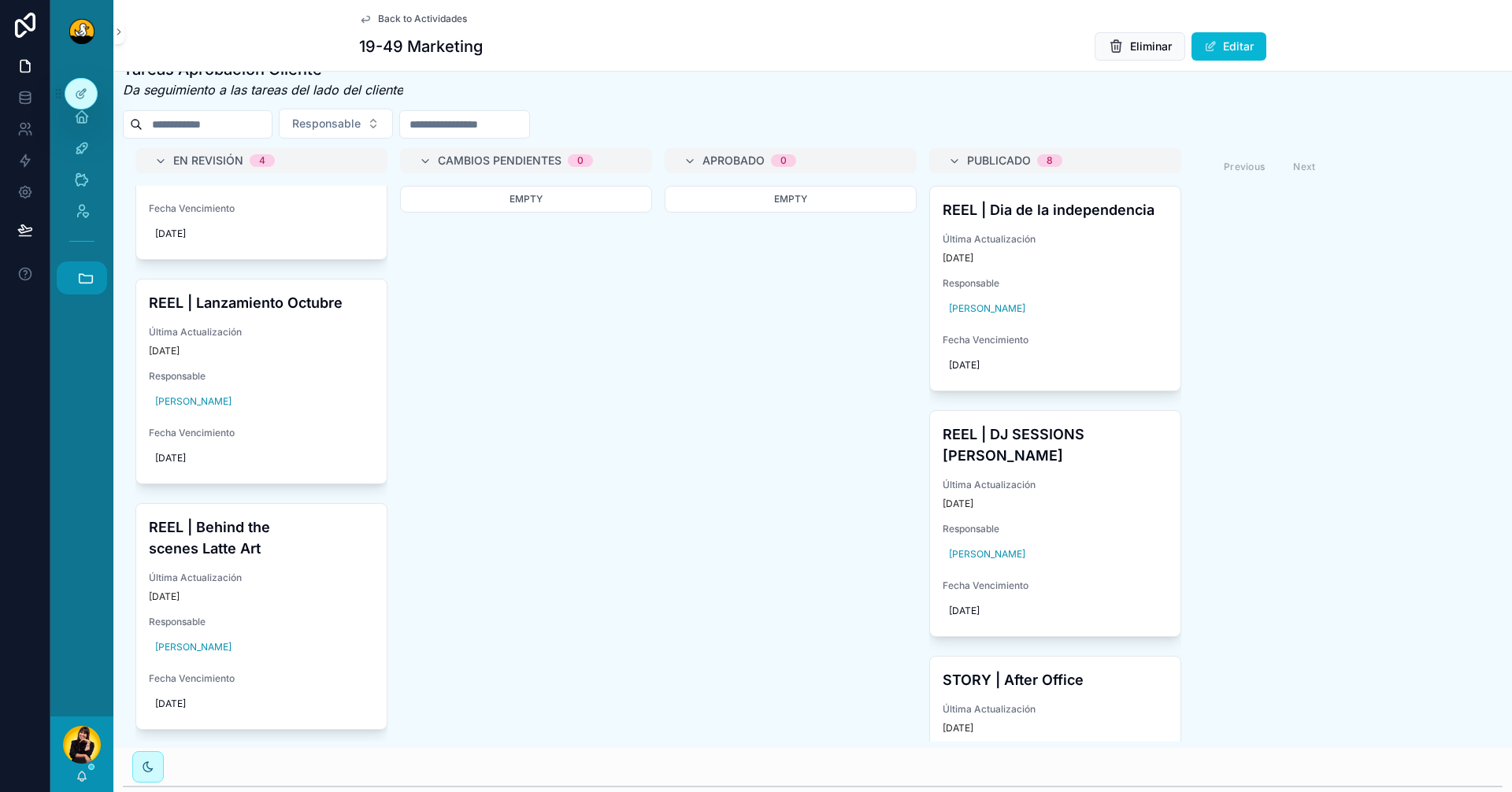
click at [81, 275] on icon "scrollable content" at bounding box center [86, 278] width 18 height 18
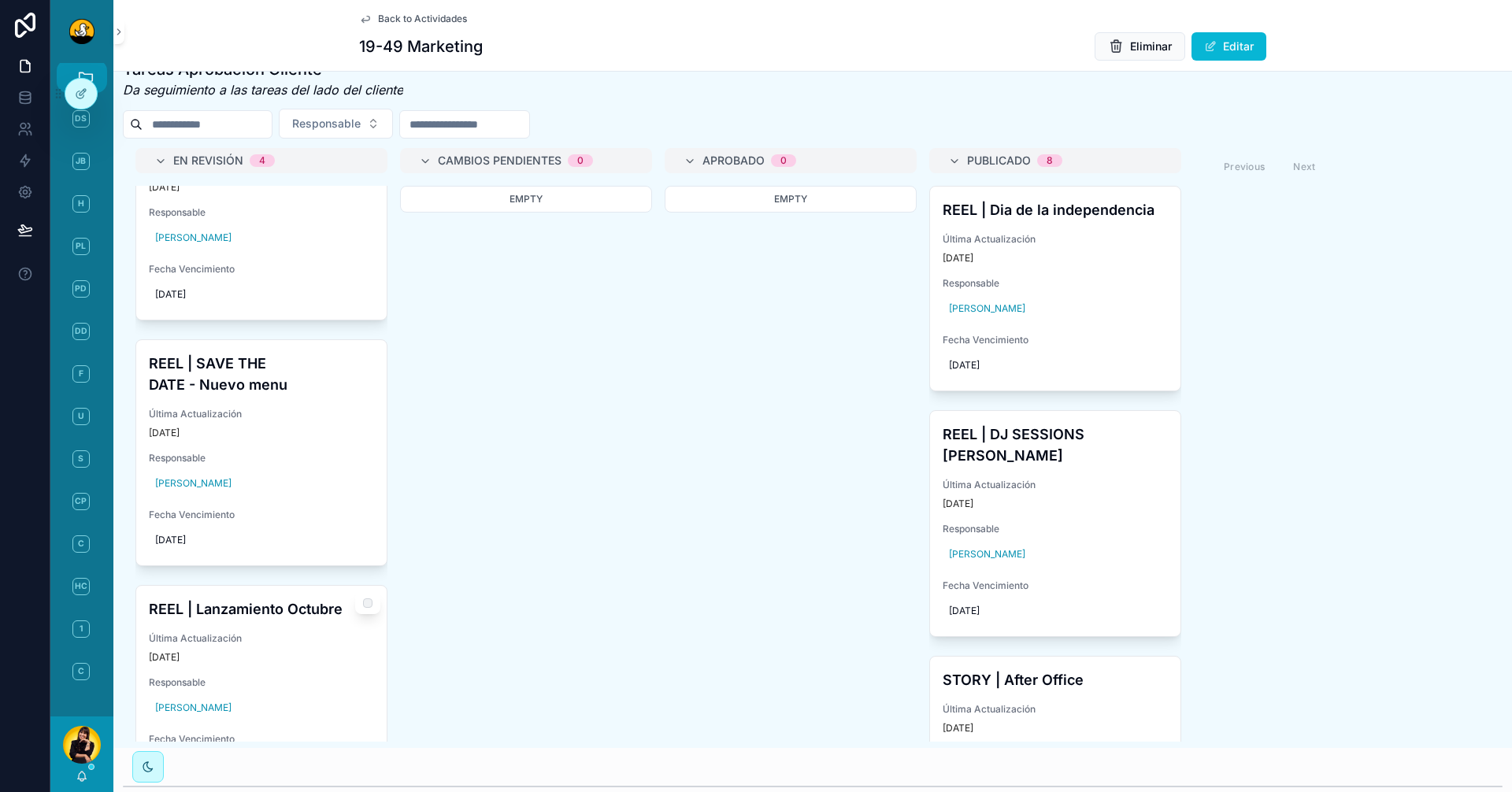
scroll to position [0, 0]
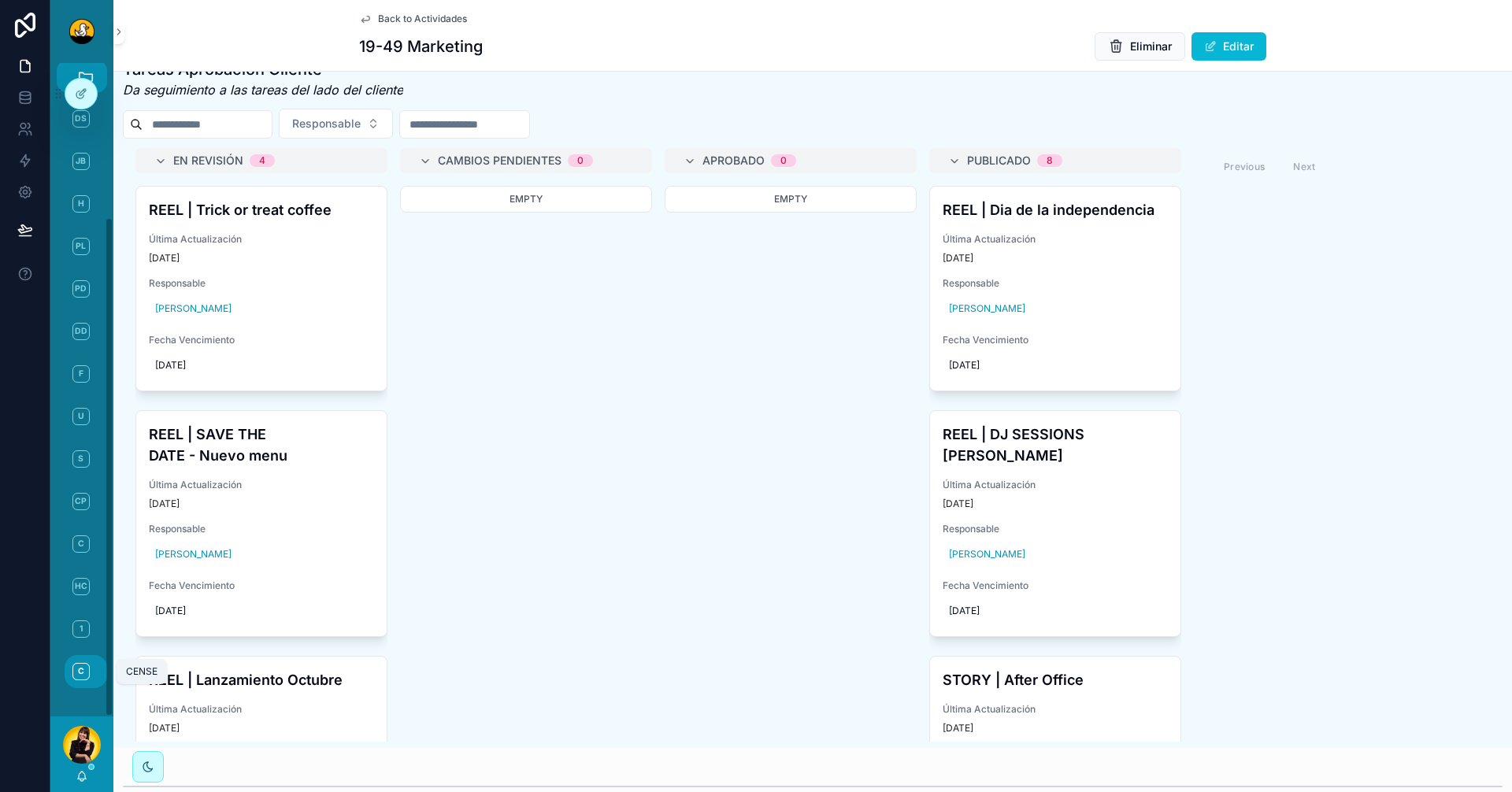
click at [77, 662] on span "C" at bounding box center [81, 671] width 18 height 18
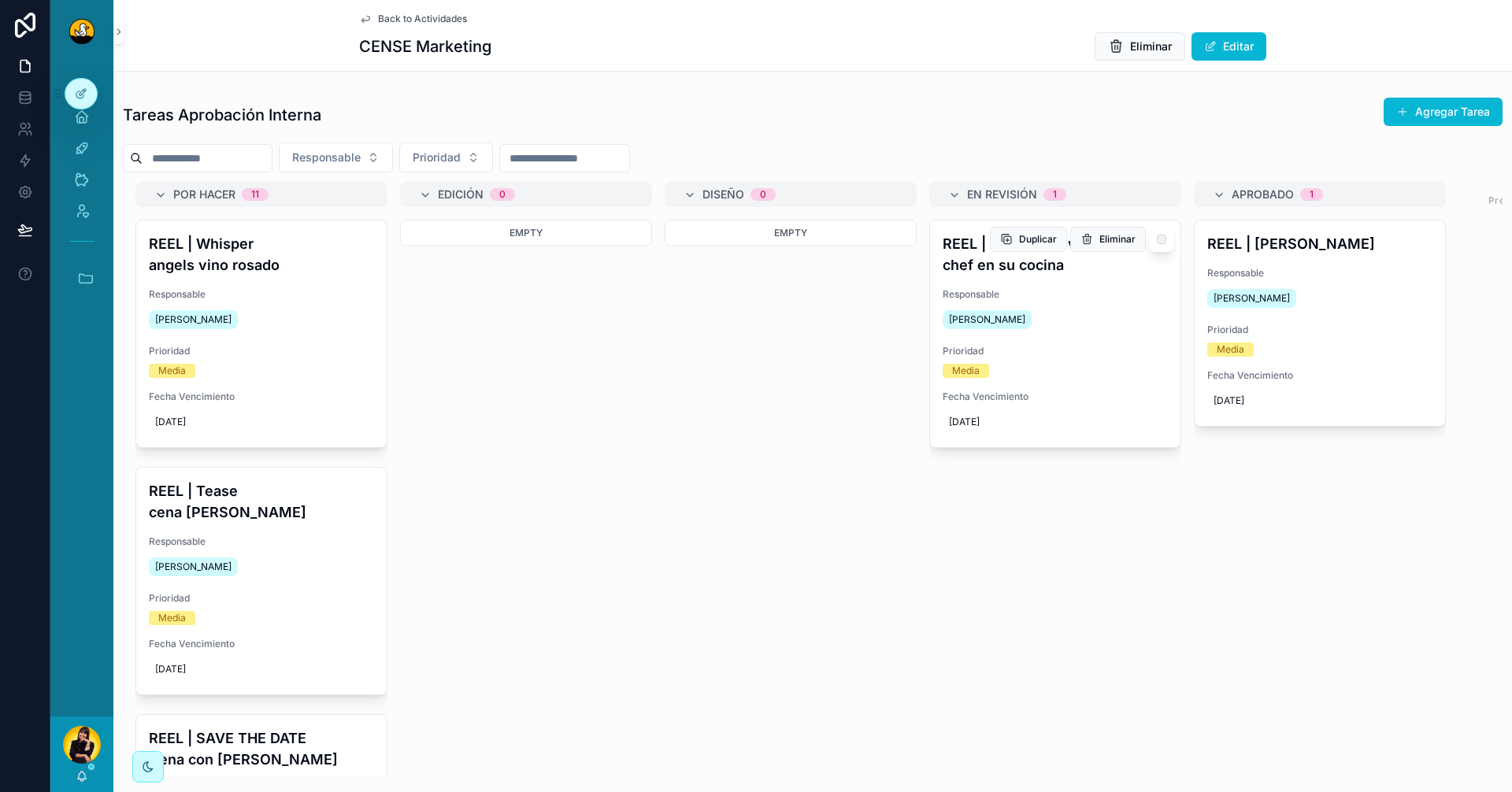
click at [1082, 275] on div "REEL | Behind the vibes: chef en su cocina Responsable [PERSON_NAME] Prioridad …" at bounding box center [1055, 333] width 251 height 227
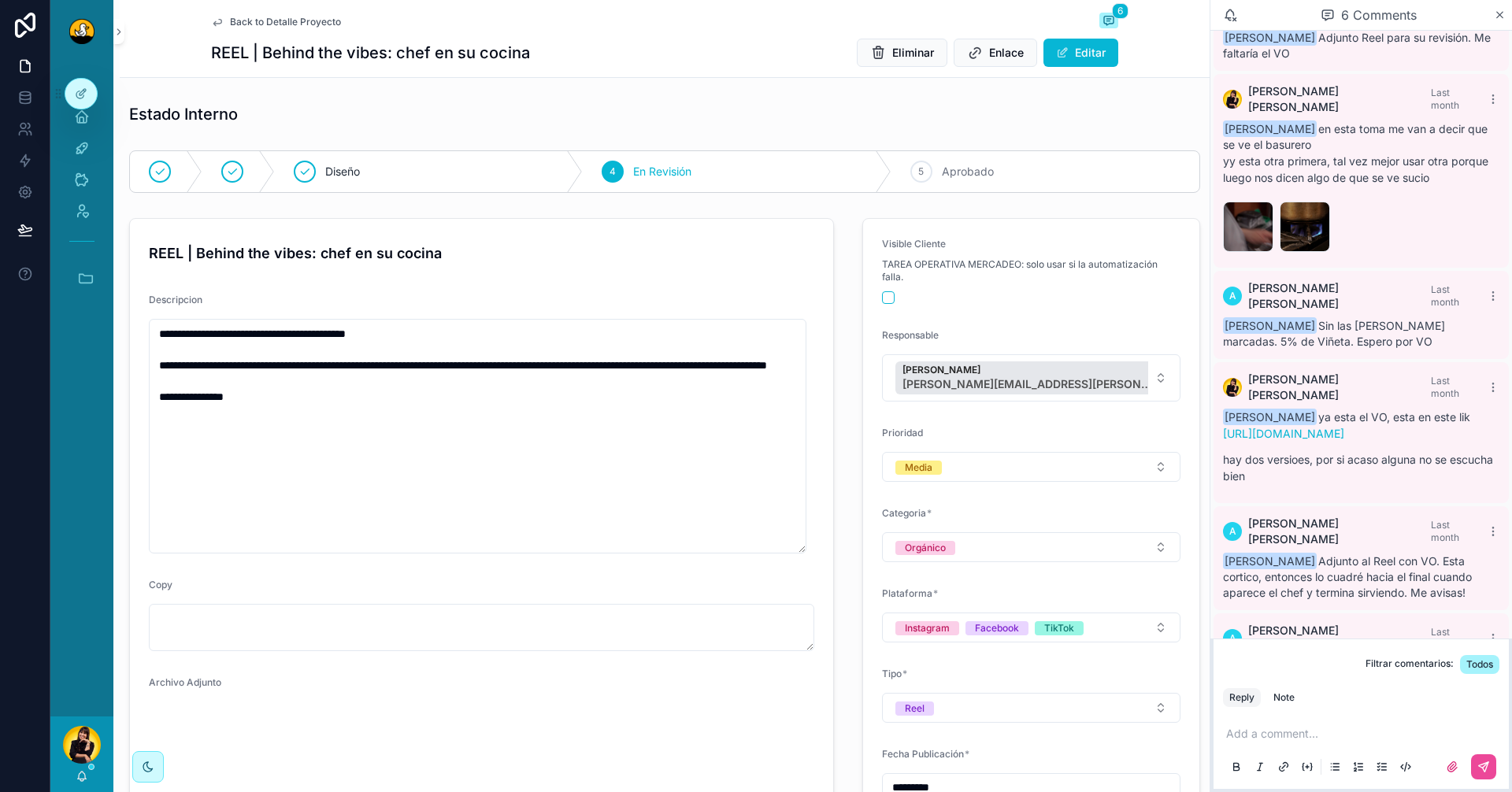
scroll to position [79, 0]
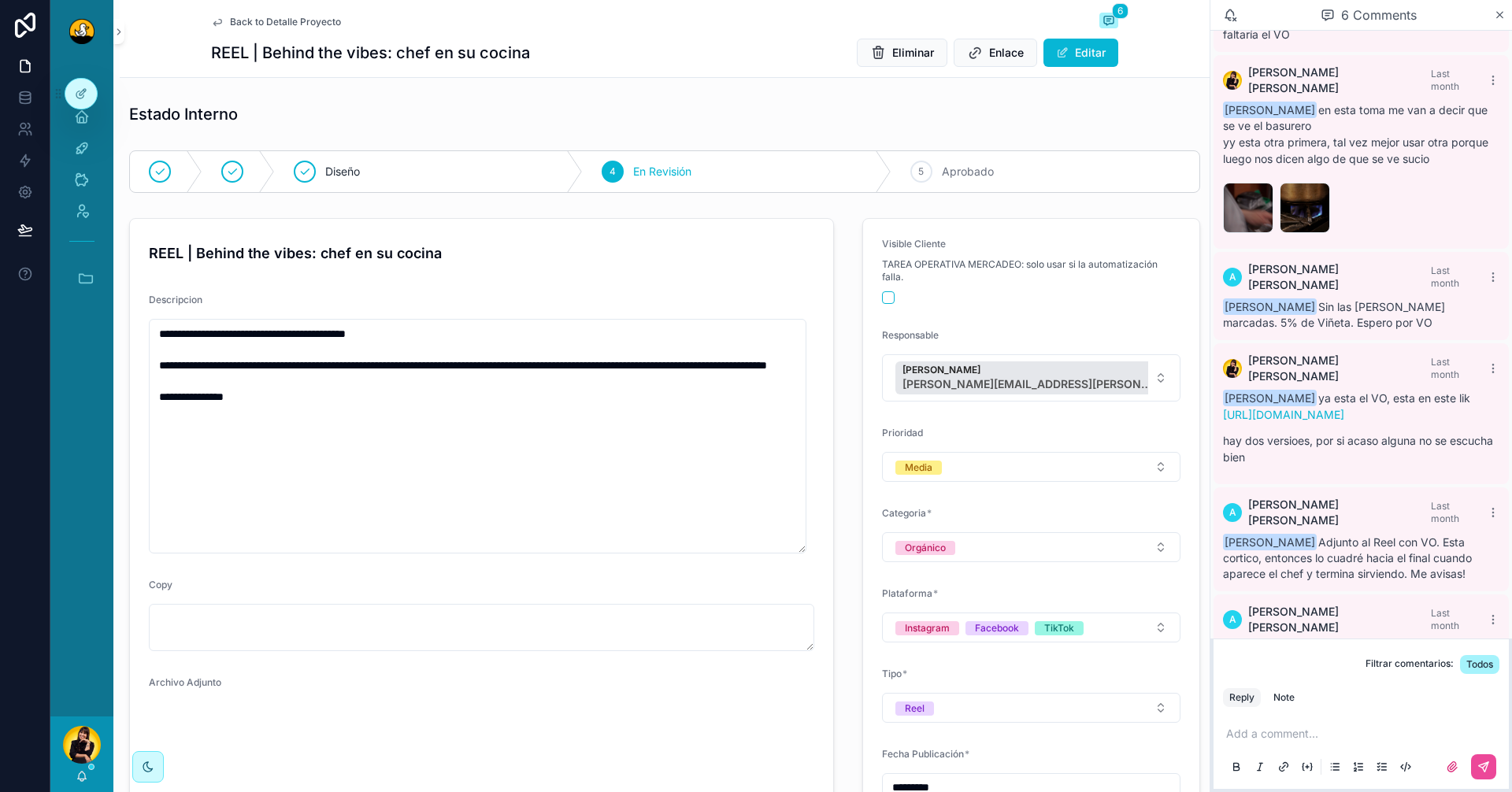
click at [230, 23] on span "Back to Detalle Proyecto" at bounding box center [286, 22] width 111 height 12
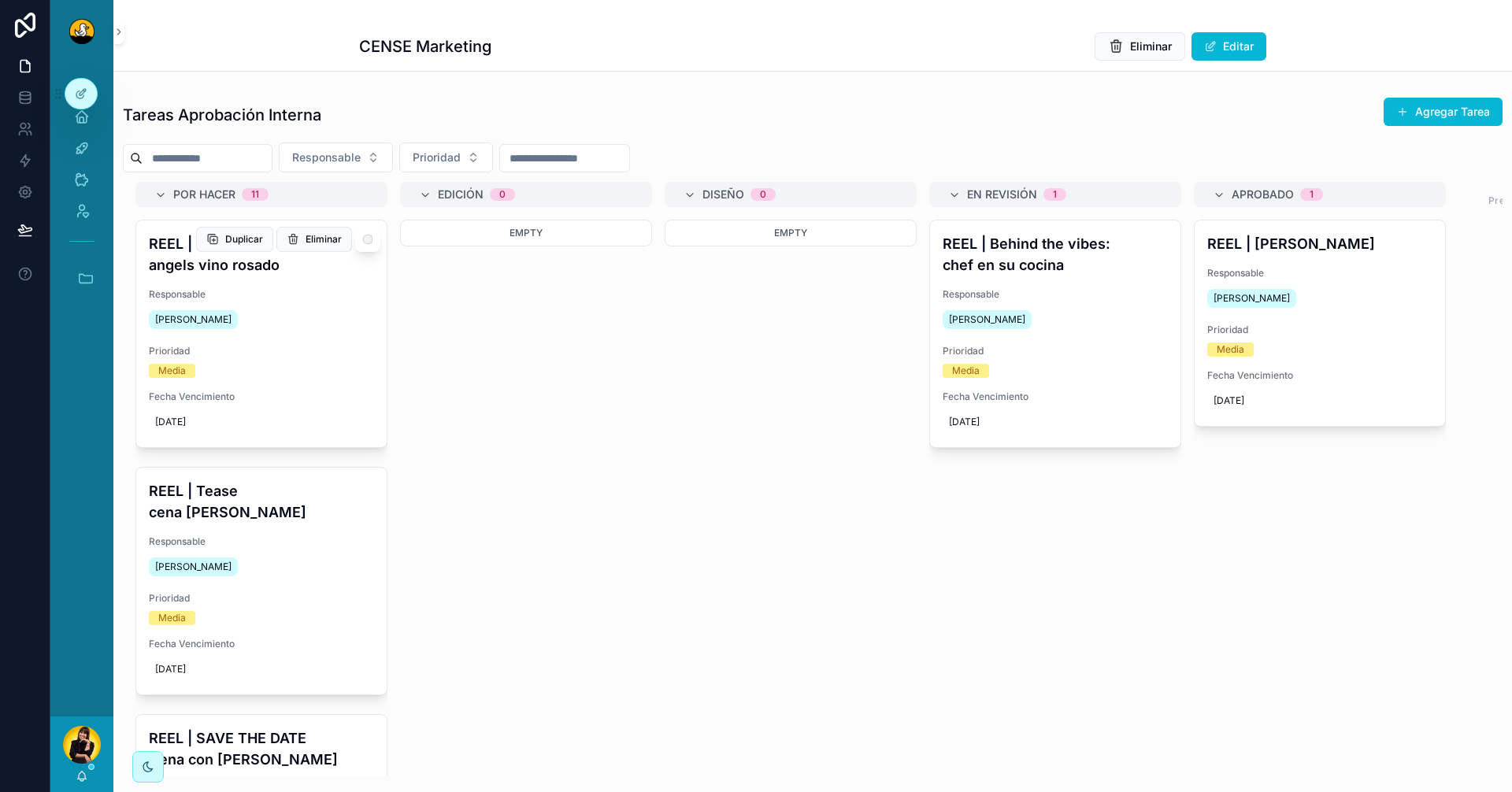
click at [298, 305] on div "Responsable [PERSON_NAME]" at bounding box center [261, 310] width 225 height 44
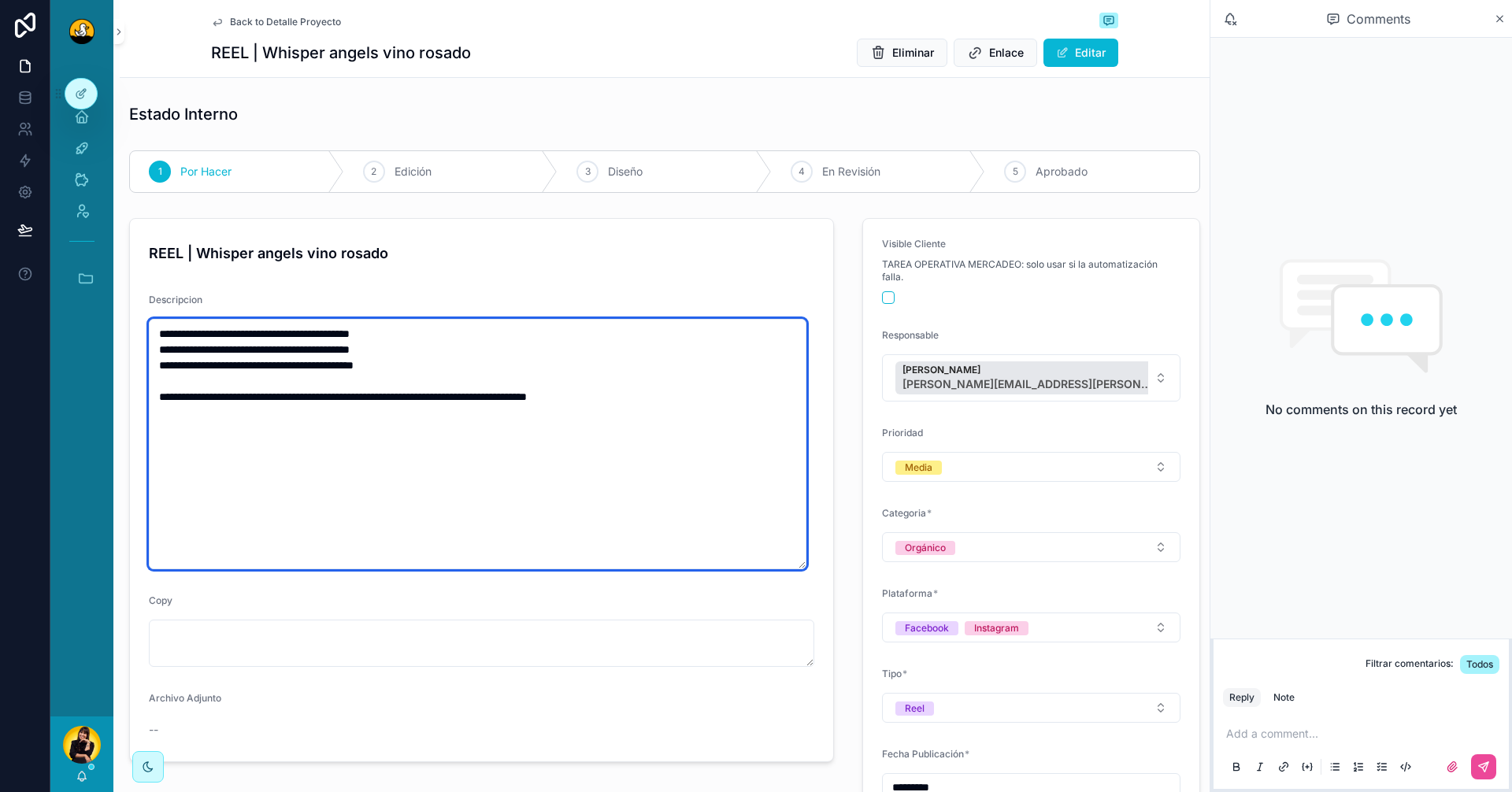
click at [763, 416] on textarea "**********" at bounding box center [477, 444] width 657 height 250
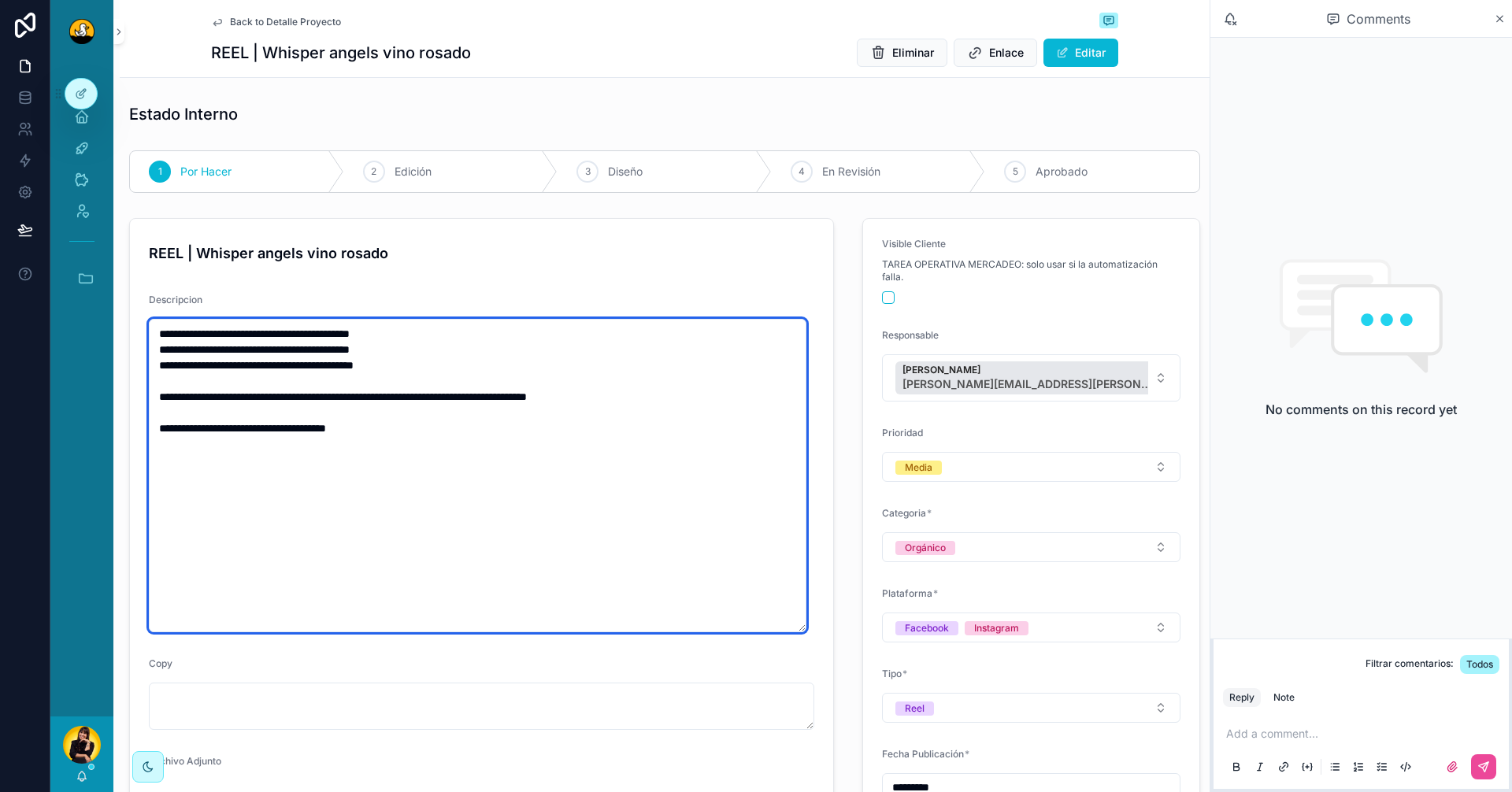
drag, startPoint x: 433, startPoint y: 440, endPoint x: 278, endPoint y: 431, distance: 155.3
click at [278, 431] on textarea "**********" at bounding box center [477, 474] width 657 height 313
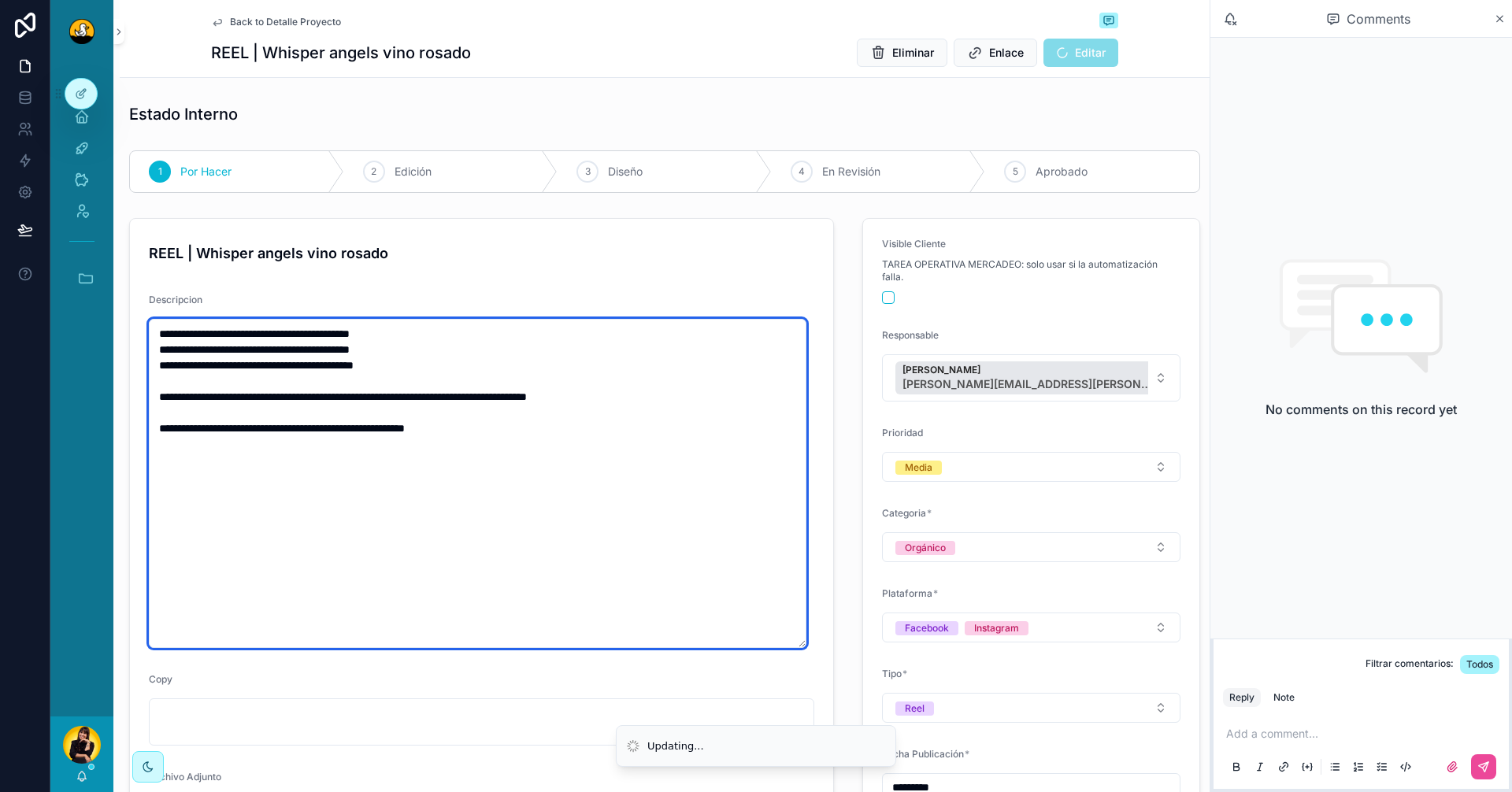
type textarea "**********"
